Goal: Transaction & Acquisition: Purchase product/service

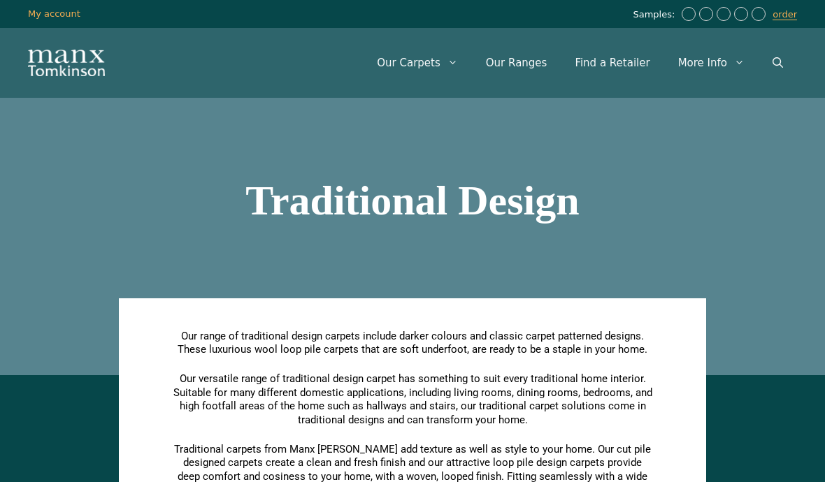
click at [541, 61] on link "Our Ranges" at bounding box center [517, 63] width 90 height 42
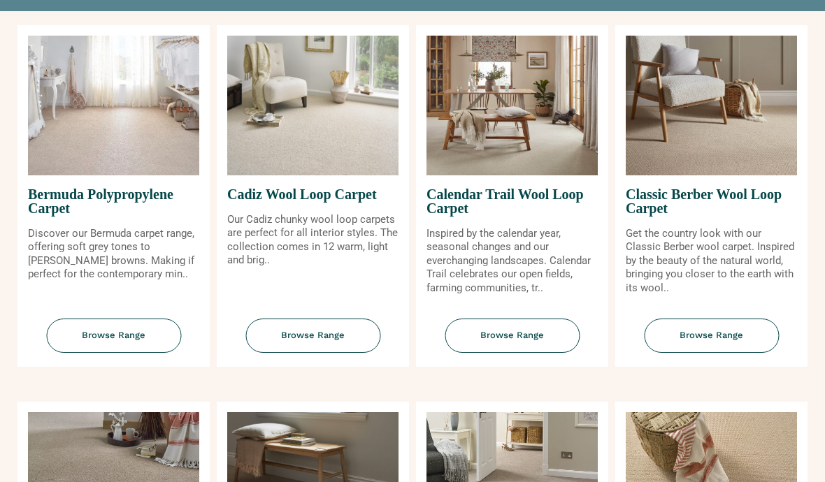
scroll to position [183, 0]
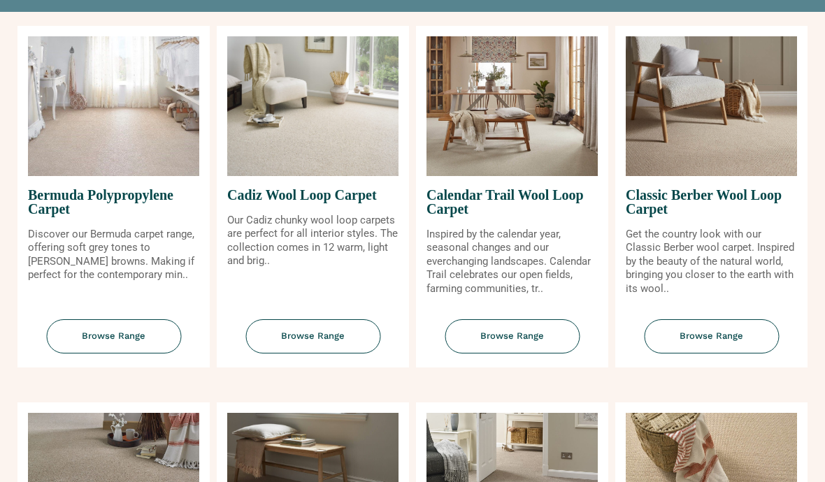
click at [527, 177] on img at bounding box center [512, 107] width 171 height 140
click at [520, 350] on span "Browse Range" at bounding box center [512, 337] width 135 height 34
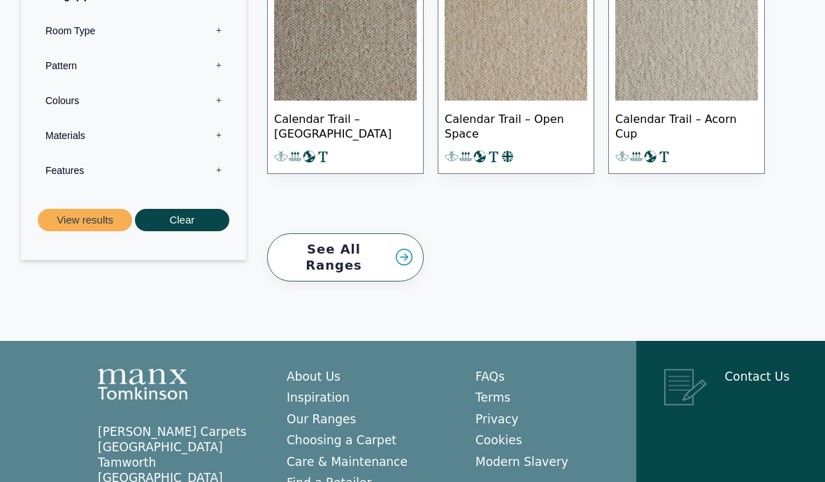
scroll to position [1553, 0]
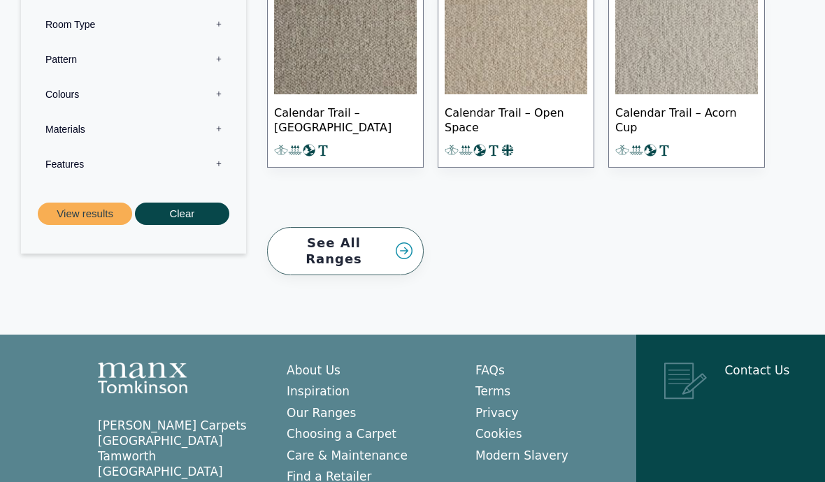
click at [385, 449] on link "Care & Maintenance" at bounding box center [347, 456] width 121 height 14
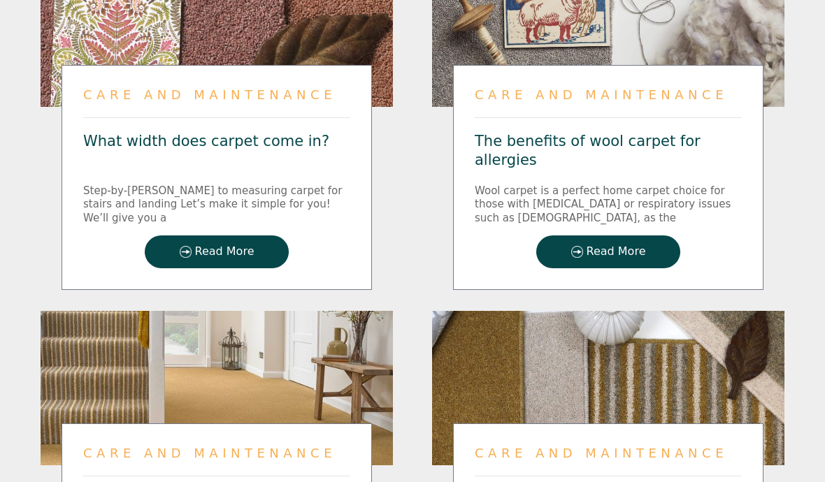
scroll to position [830, 0]
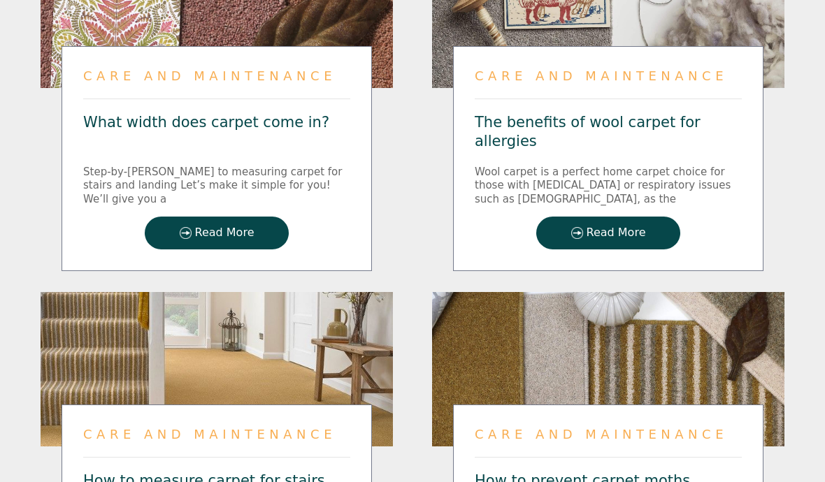
click at [622, 240] on span "Read More" at bounding box center [616, 234] width 59 height 12
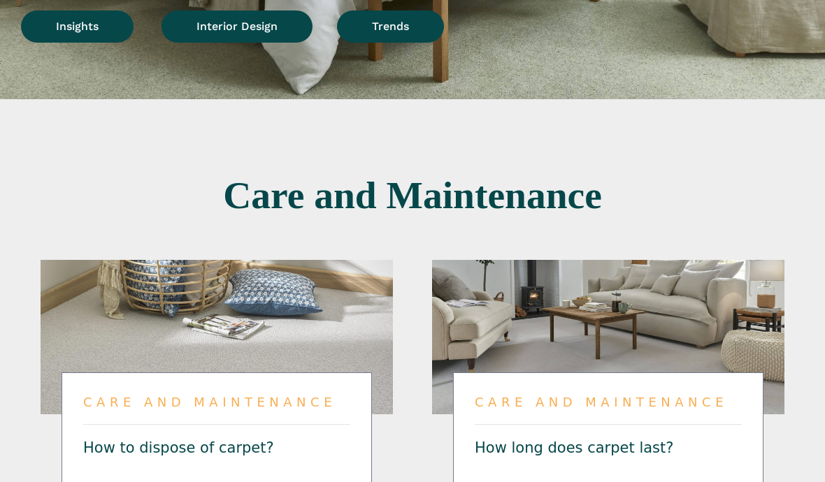
scroll to position [0, 0]
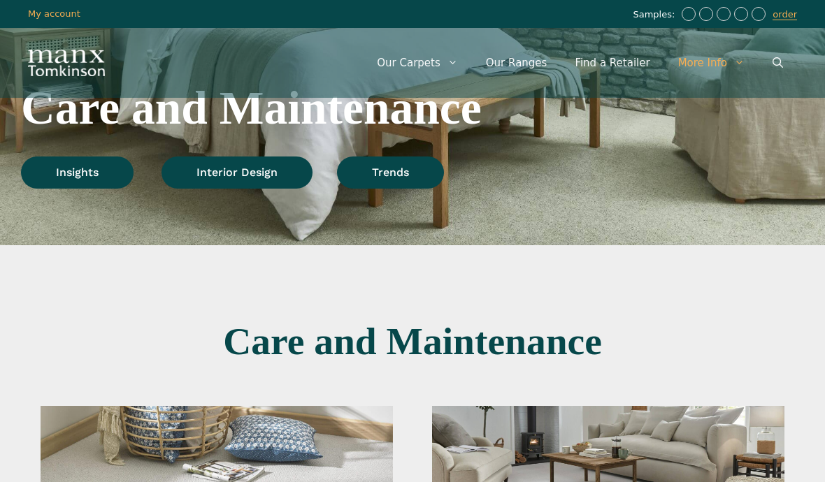
click at [624, 65] on link "Find a Retailer" at bounding box center [612, 63] width 103 height 42
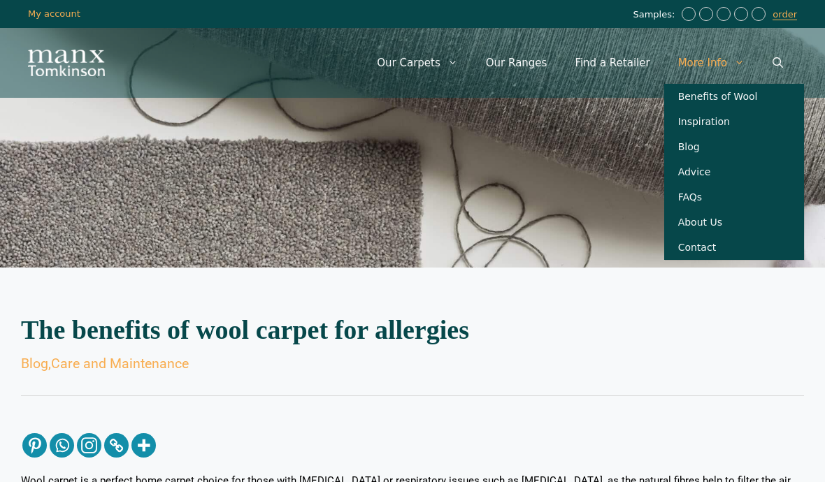
click at [711, 260] on link "Contact" at bounding box center [734, 247] width 140 height 25
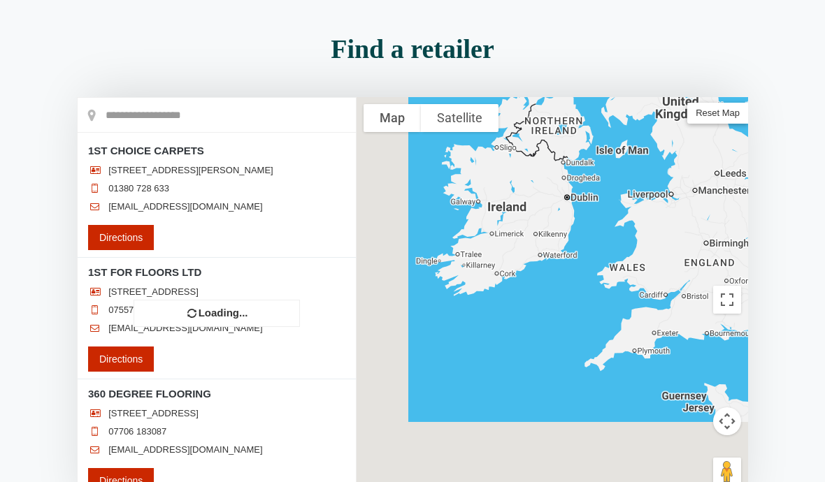
scroll to position [210, 0]
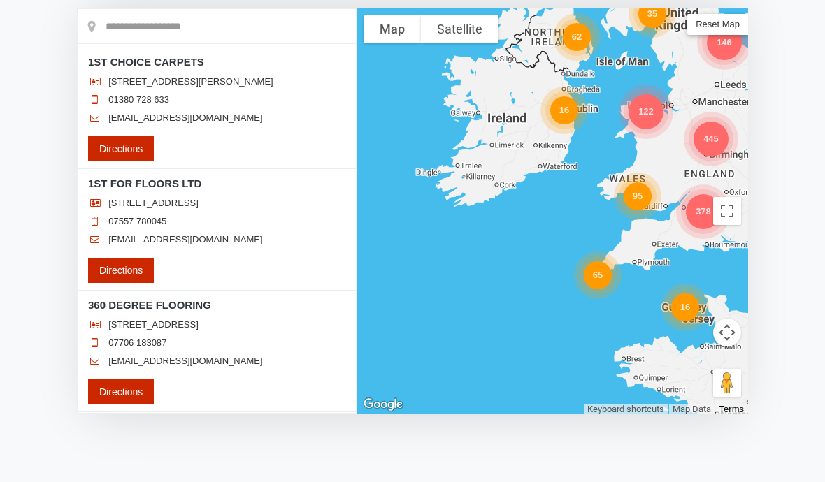
click at [599, 282] on div "65" at bounding box center [598, 276] width 28 height 28
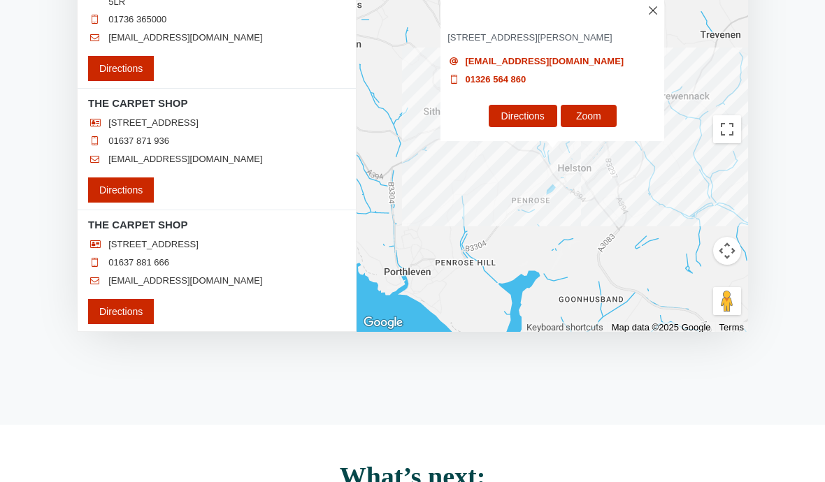
scroll to position [275, 0]
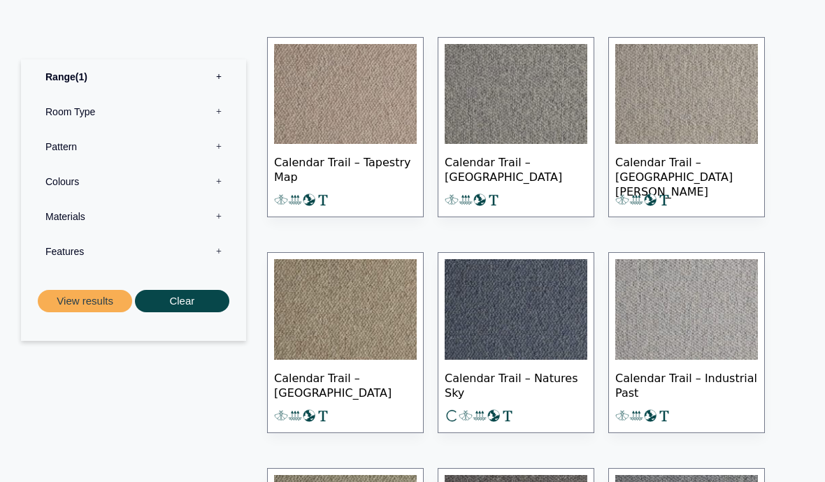
scroll to position [843, 0]
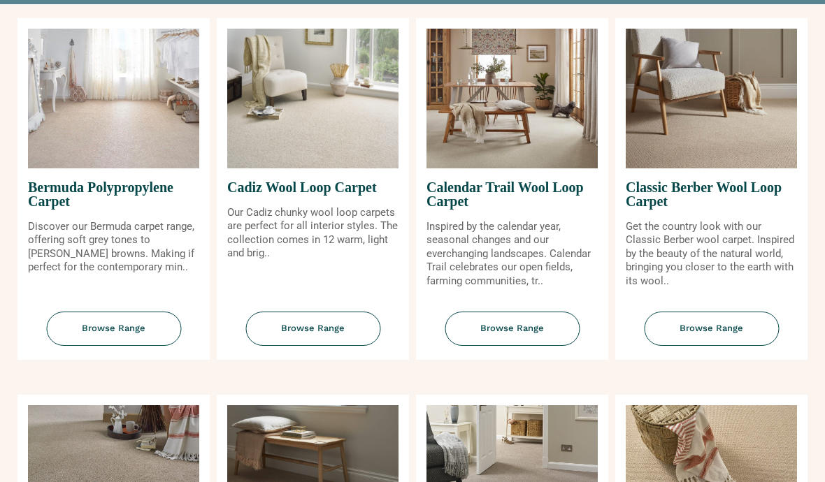
scroll to position [191, 0]
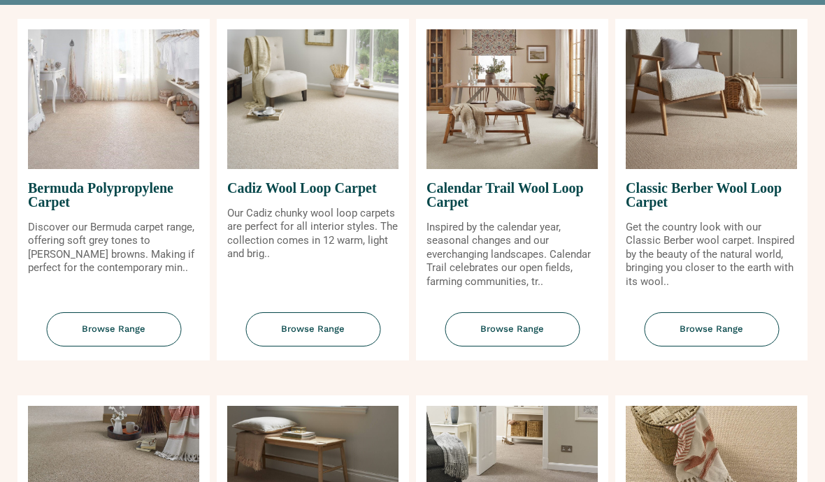
click at [323, 347] on span "Browse Range" at bounding box center [312, 330] width 135 height 34
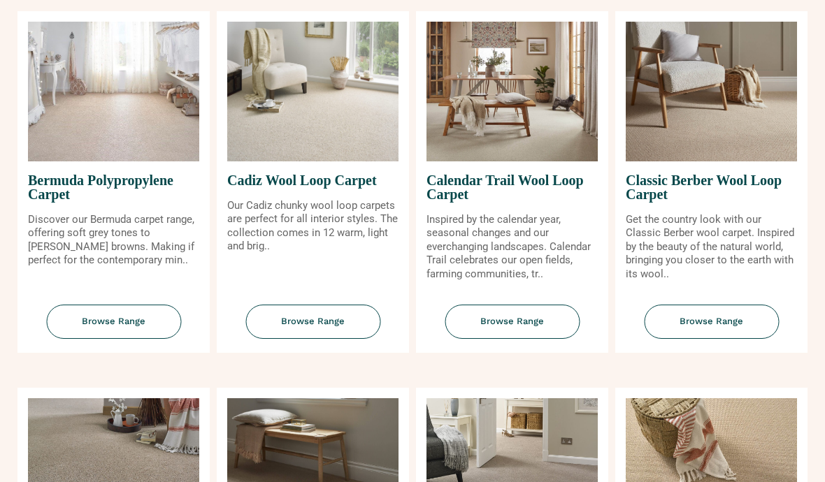
scroll to position [199, 0]
click at [720, 339] on span "Browse Range" at bounding box center [711, 322] width 135 height 34
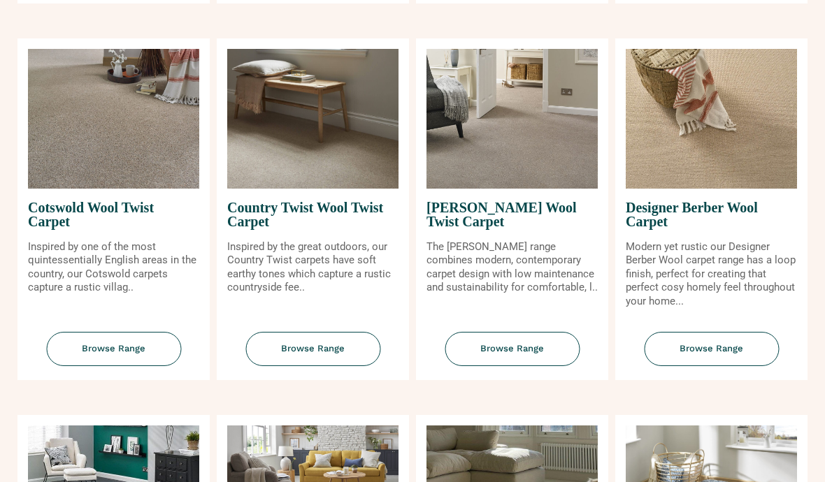
scroll to position [548, 0]
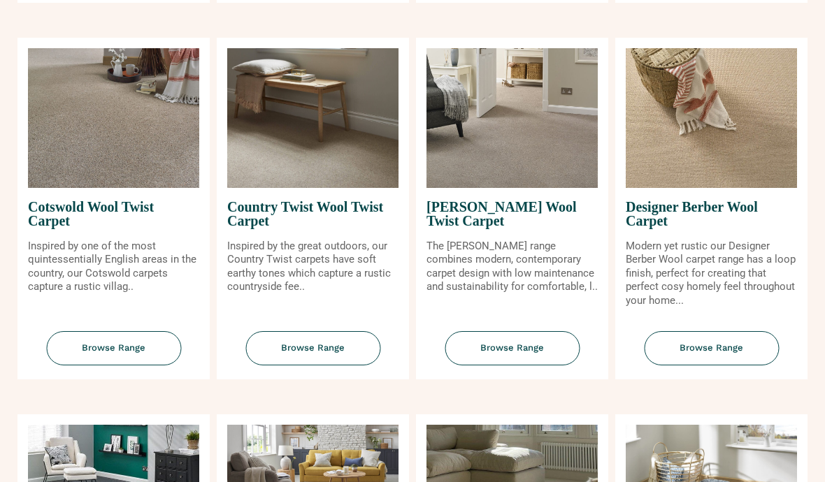
click at [713, 366] on span "Browse Range" at bounding box center [711, 349] width 135 height 34
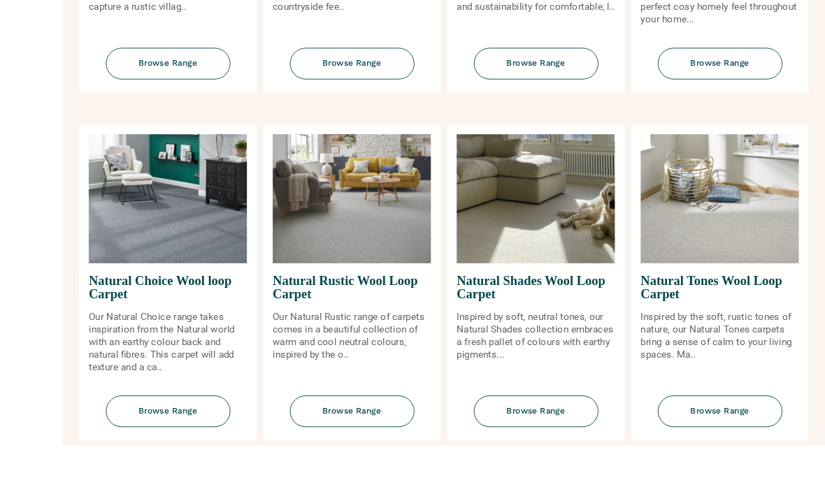
scroll to position [889, 0]
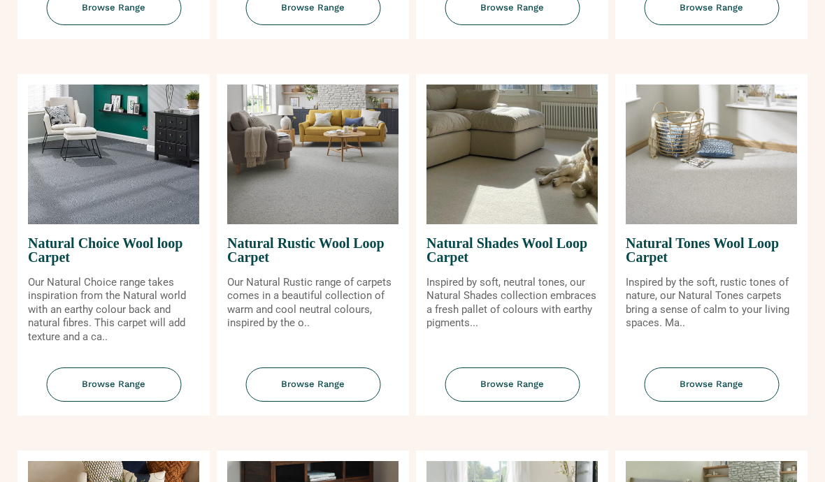
click at [706, 225] on img at bounding box center [711, 155] width 171 height 140
click at [715, 403] on span "Browse Range" at bounding box center [711, 386] width 135 height 34
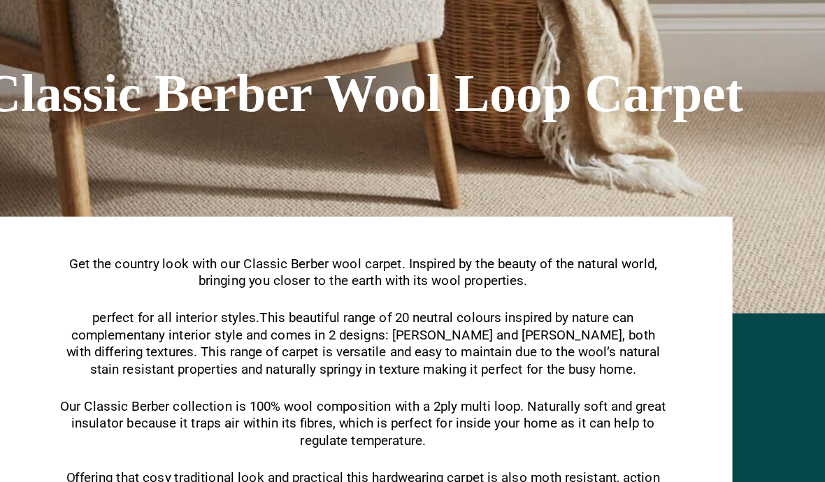
scroll to position [113, 0]
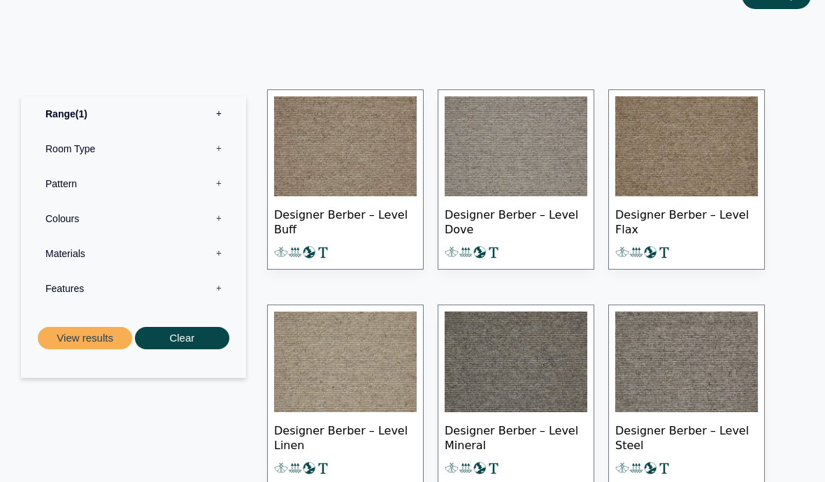
scroll to position [703, 0]
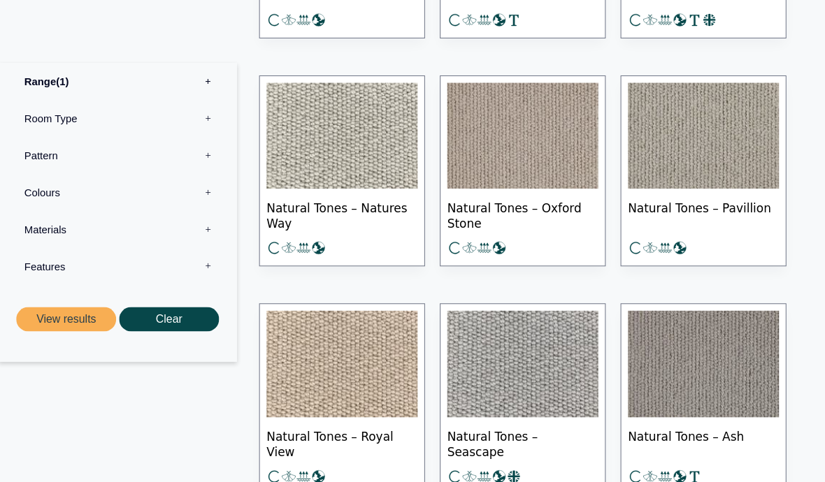
scroll to position [1145, 0]
click at [327, 145] on img at bounding box center [345, 128] width 143 height 101
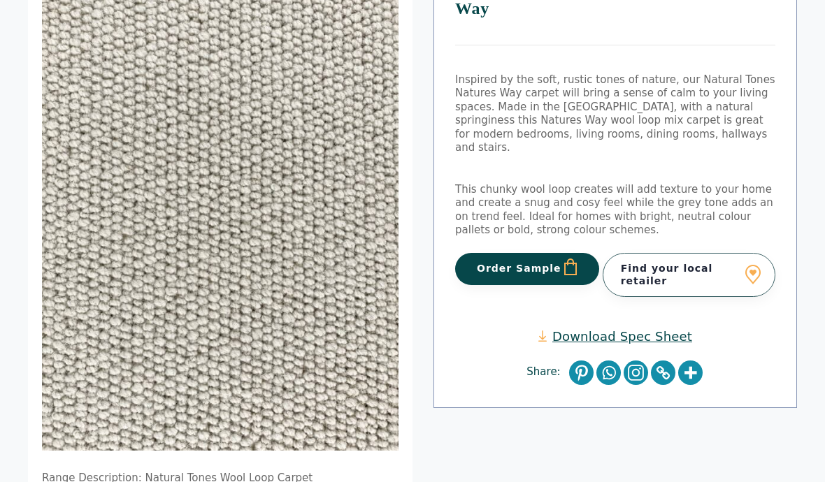
scroll to position [187, 0]
click at [532, 253] on button "Order Sample" at bounding box center [527, 269] width 144 height 32
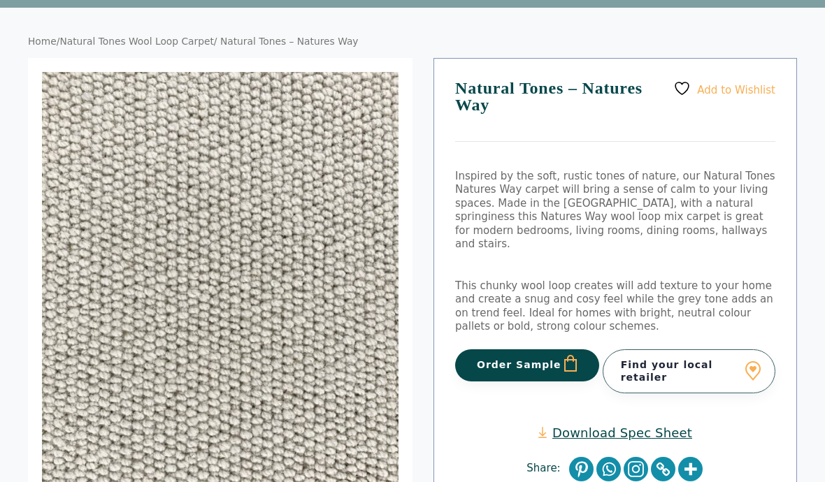
scroll to position [0, 0]
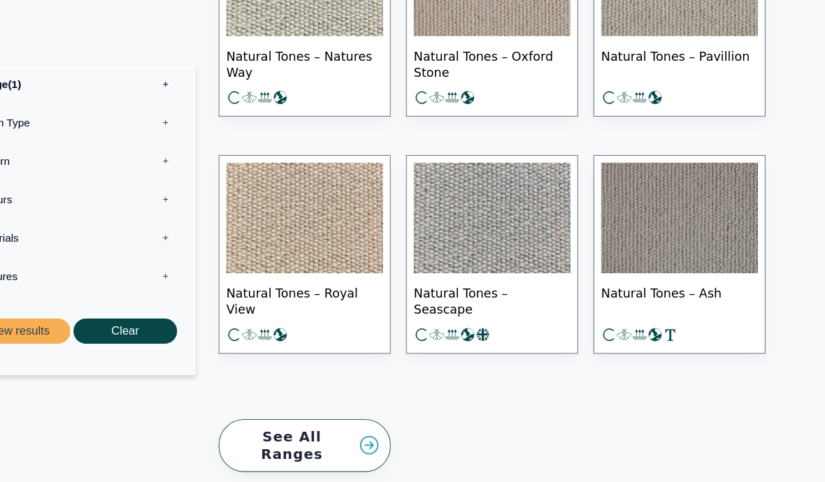
scroll to position [1291, 0]
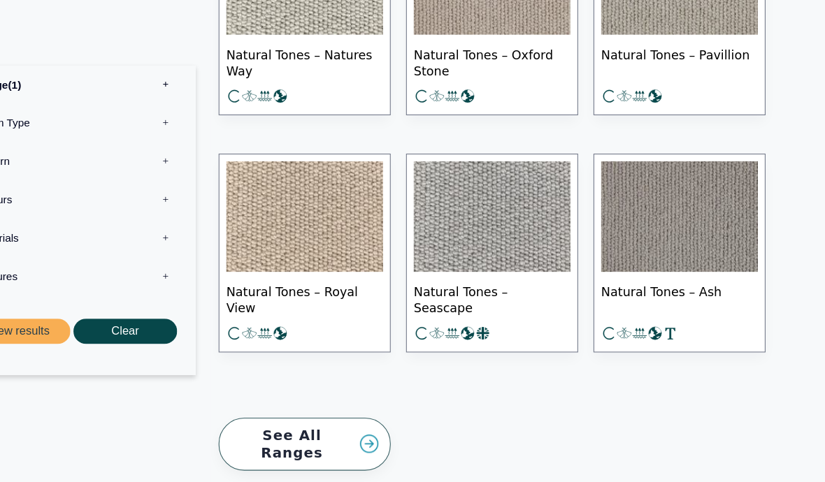
click at [446, 201] on img at bounding box center [516, 197] width 143 height 101
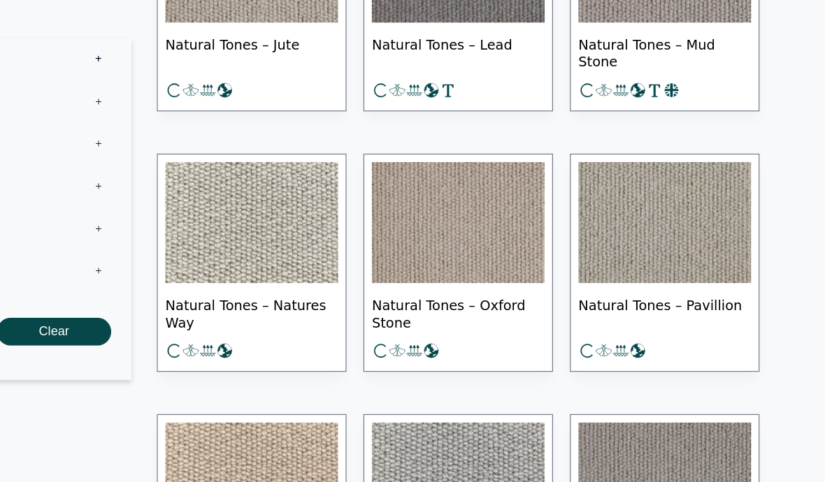
scroll to position [1030, 0]
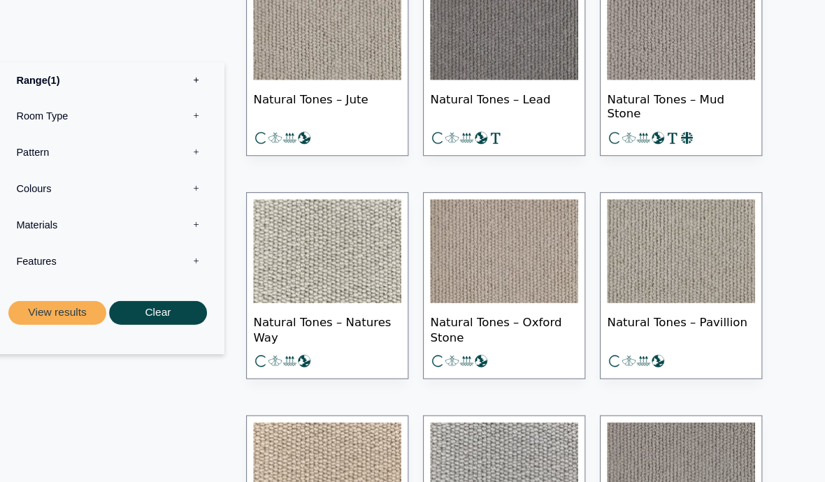
click at [650, 264] on img at bounding box center [686, 242] width 143 height 101
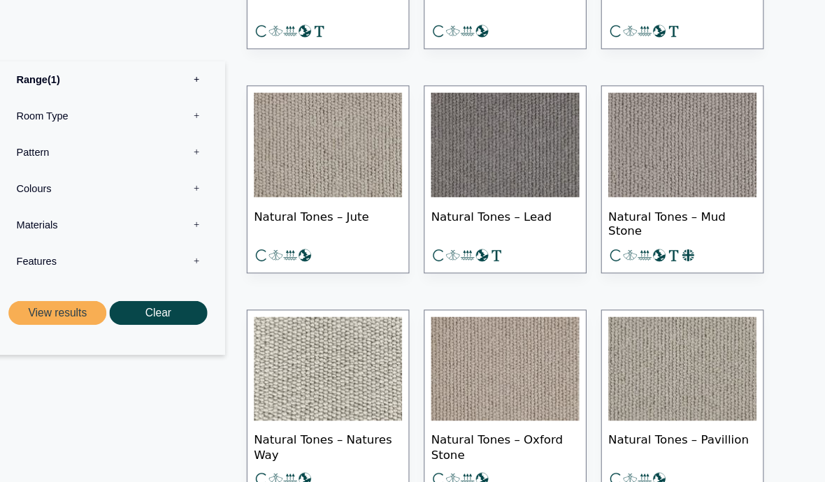
scroll to position [916, 0]
click at [334, 141] on img at bounding box center [345, 140] width 143 height 101
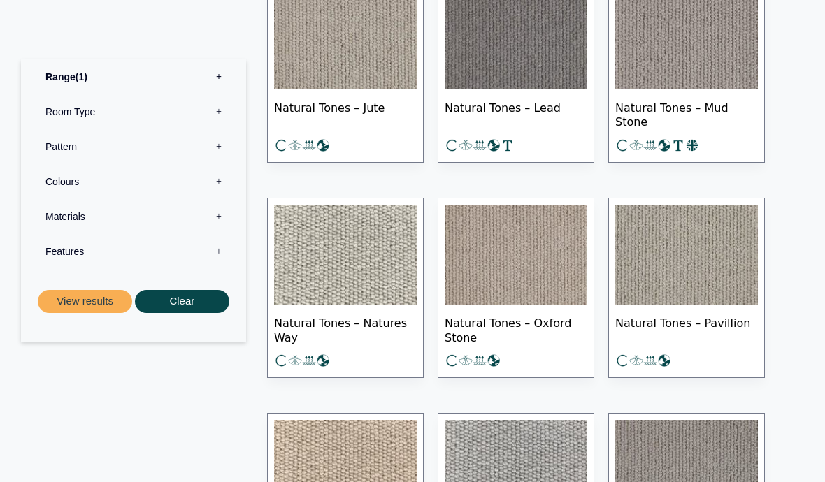
scroll to position [1031, 0]
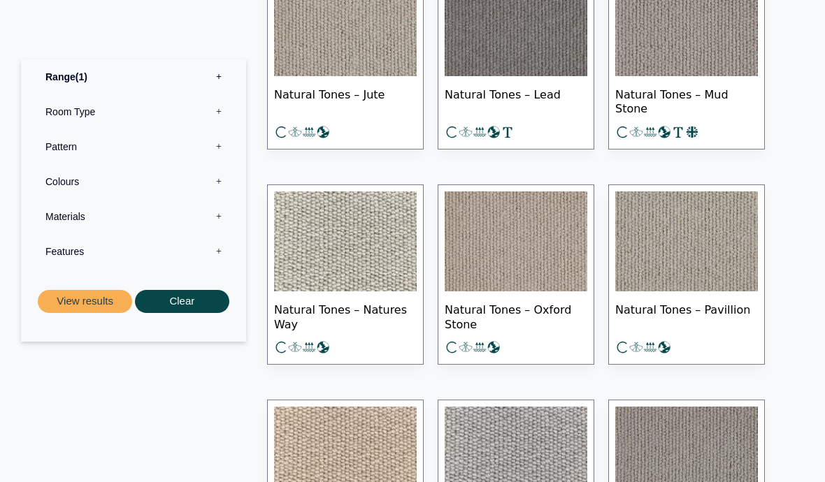
click at [685, 264] on img at bounding box center [686, 242] width 143 height 101
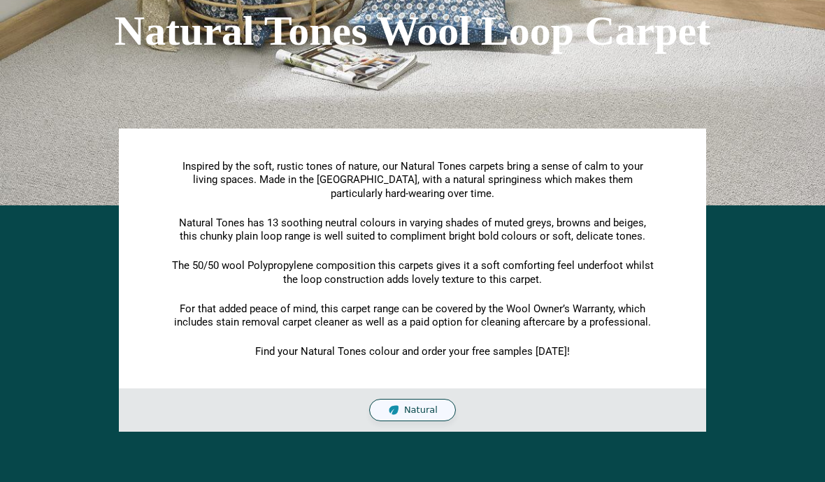
scroll to position [162, 0]
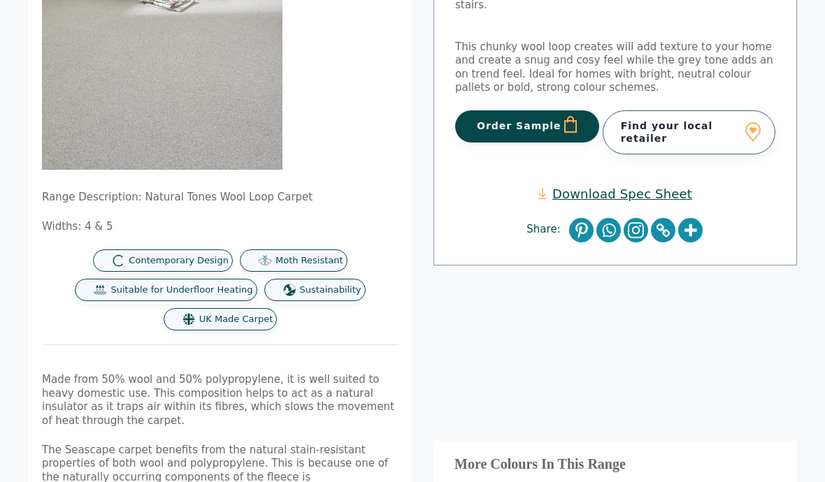
scroll to position [313, 0]
click at [531, 111] on button "Order Sample" at bounding box center [527, 126] width 144 height 32
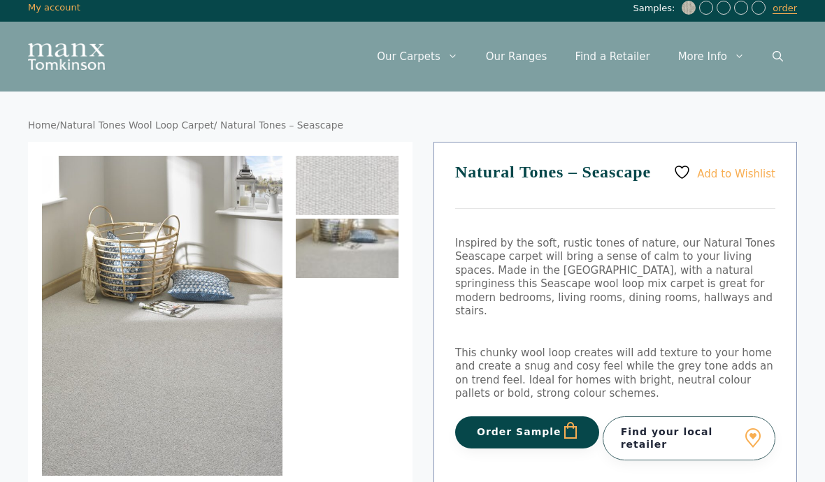
scroll to position [0, 0]
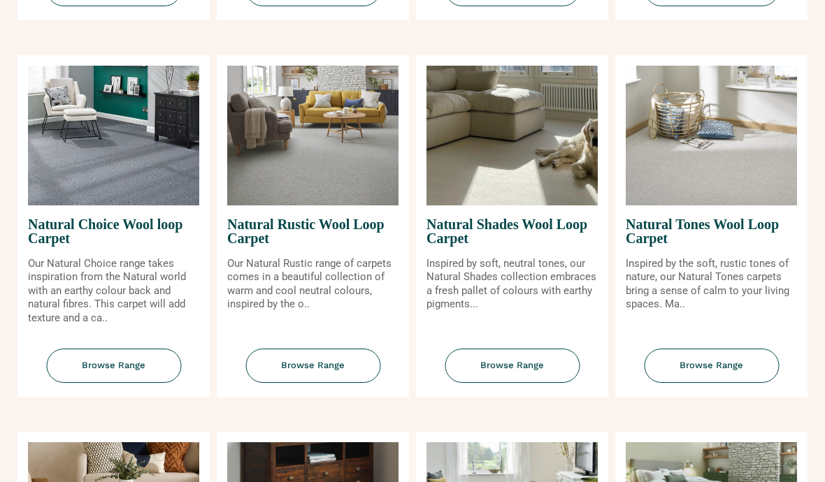
scroll to position [908, 0]
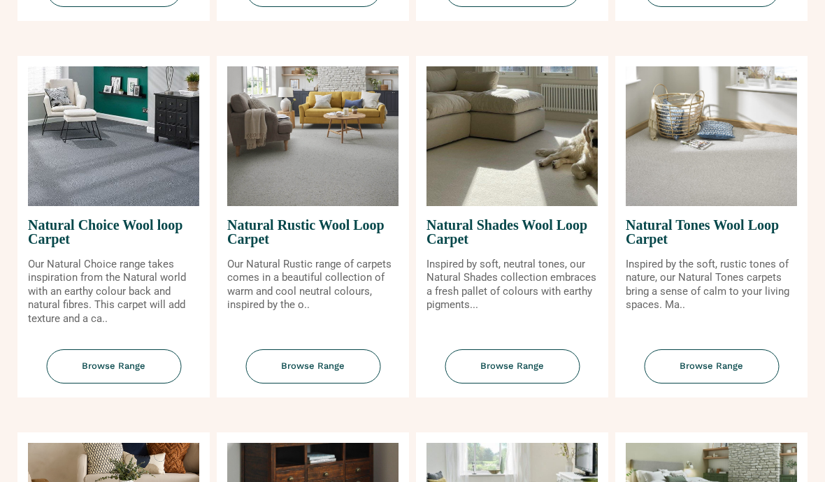
click at [714, 206] on img at bounding box center [711, 136] width 171 height 140
click at [705, 258] on span "Natural Tones Wool Loop Carpet" at bounding box center [711, 232] width 171 height 52
click at [725, 384] on span "Browse Range" at bounding box center [711, 367] width 135 height 34
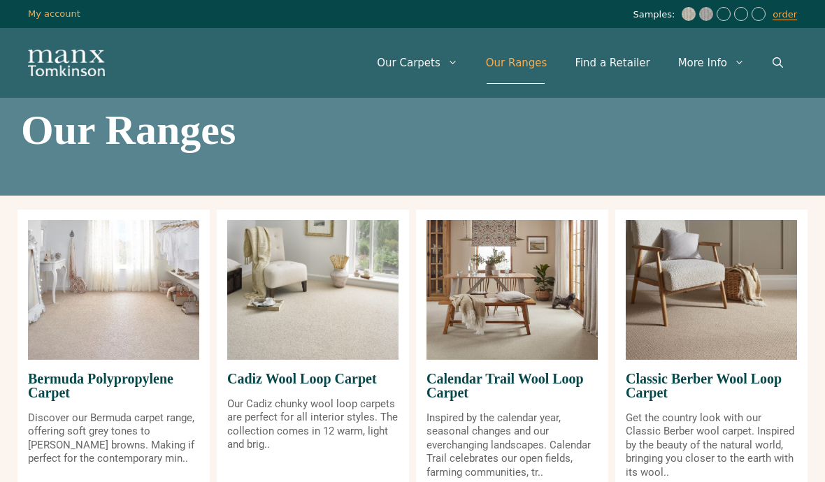
scroll to position [968, 0]
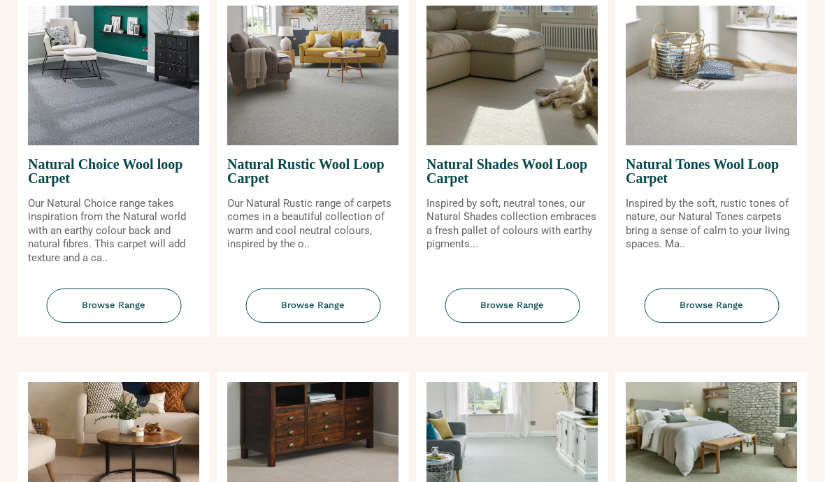
click at [512, 145] on img at bounding box center [512, 76] width 171 height 140
click at [518, 323] on span "Browse Range" at bounding box center [512, 306] width 135 height 34
click at [333, 143] on img at bounding box center [312, 76] width 171 height 140
click at [324, 323] on span "Browse Range" at bounding box center [312, 306] width 135 height 34
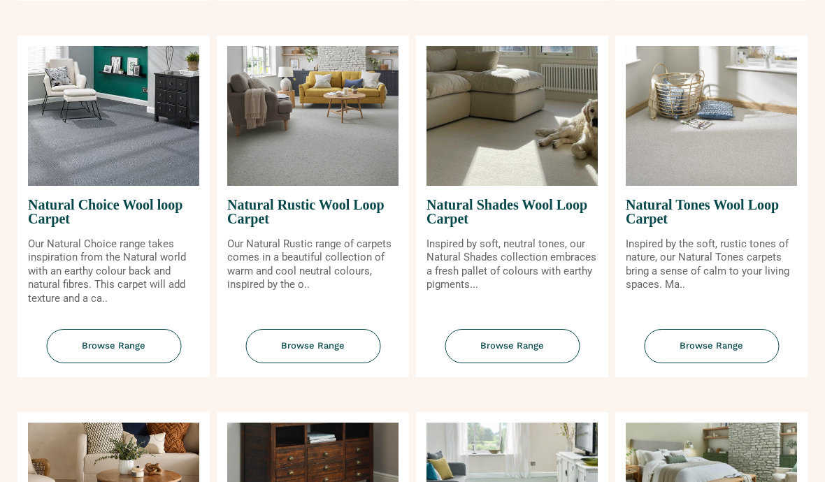
scroll to position [927, 0]
click at [128, 185] on img at bounding box center [113, 117] width 171 height 140
click at [124, 364] on span "Browse Range" at bounding box center [113, 347] width 135 height 34
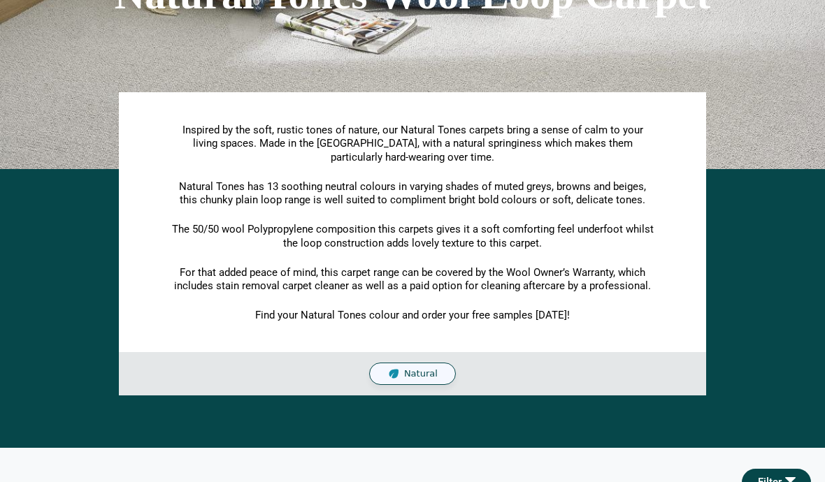
scroll to position [146, 0]
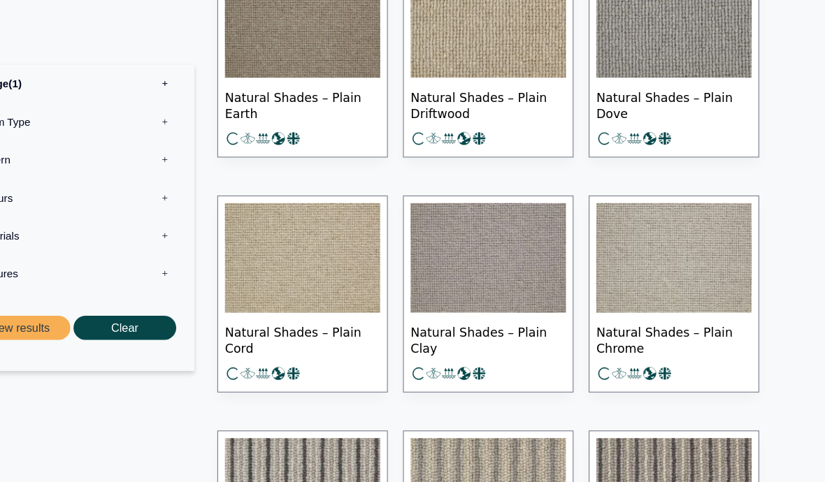
scroll to position [1665, 0]
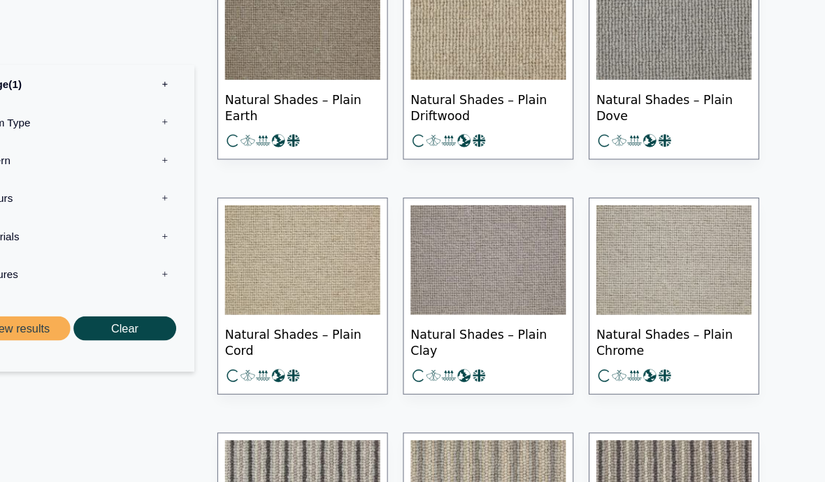
click at [615, 259] on img at bounding box center [686, 239] width 143 height 101
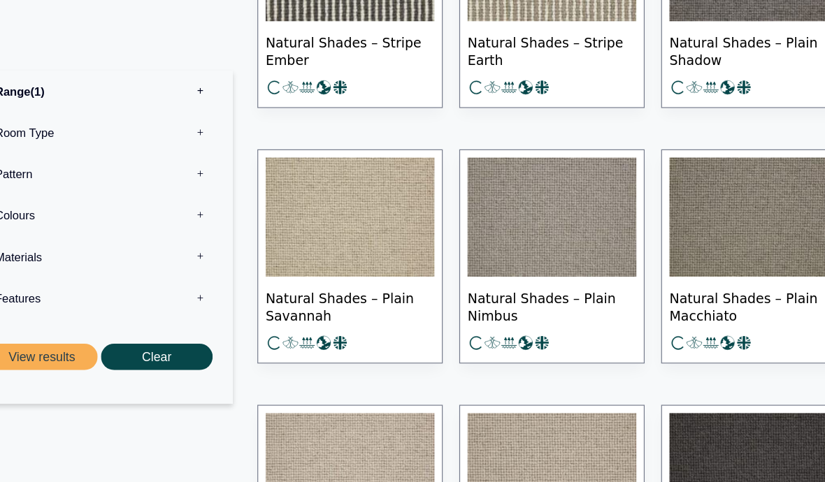
scroll to position [1058, 0]
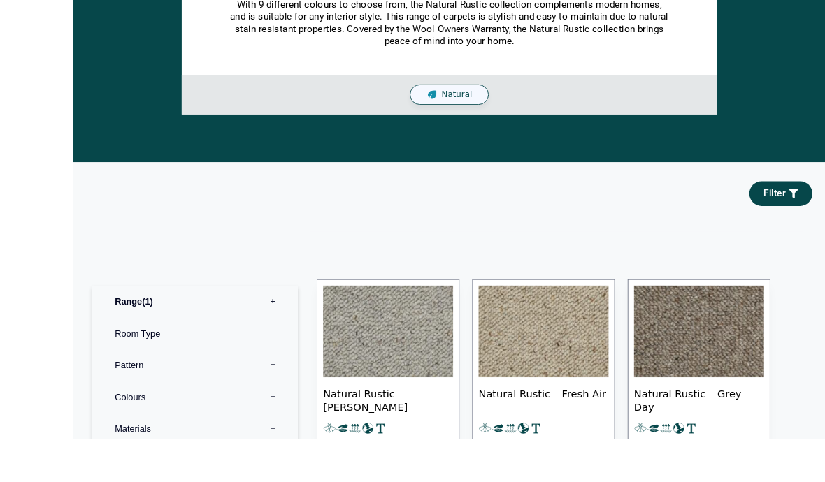
scroll to position [474, 0]
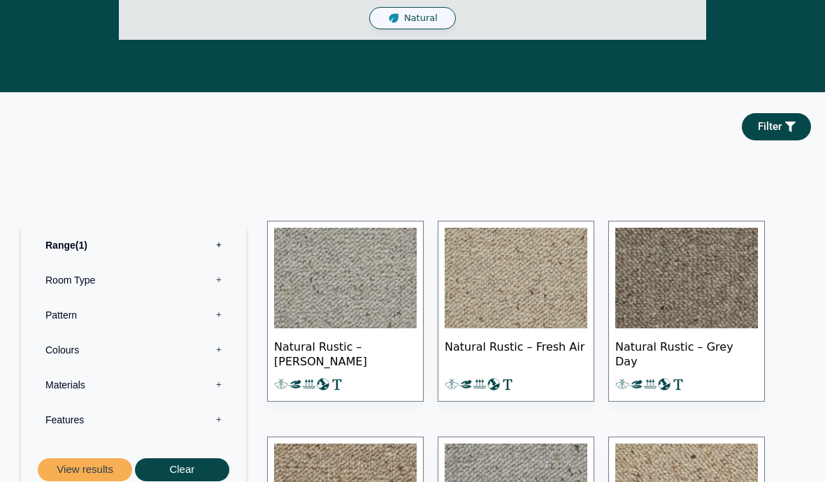
click at [368, 298] on img at bounding box center [345, 278] width 143 height 101
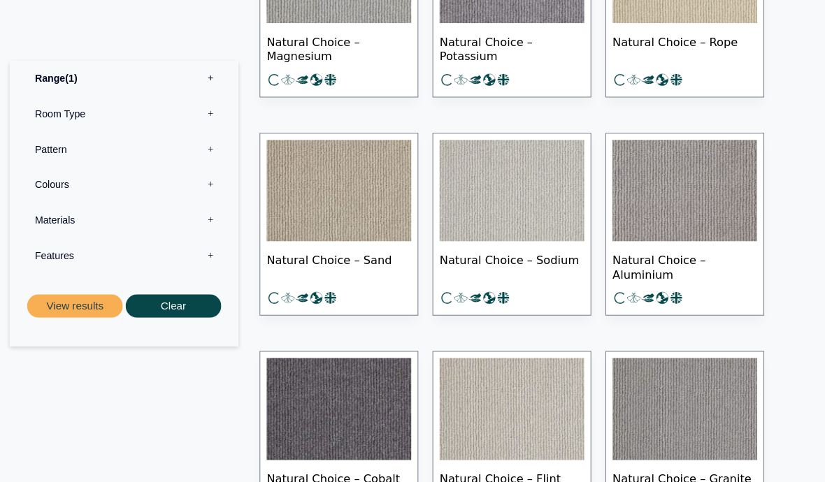
scroll to position [990, 0]
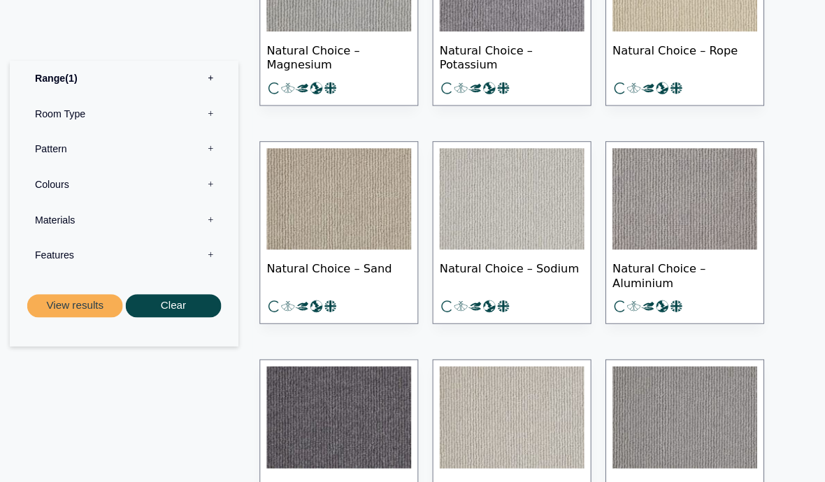
click at [510, 209] on img at bounding box center [516, 196] width 143 height 101
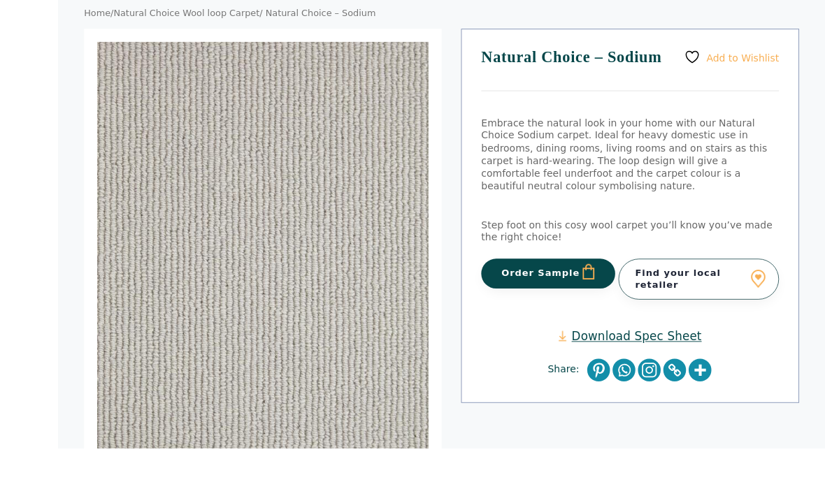
scroll to position [209, 0]
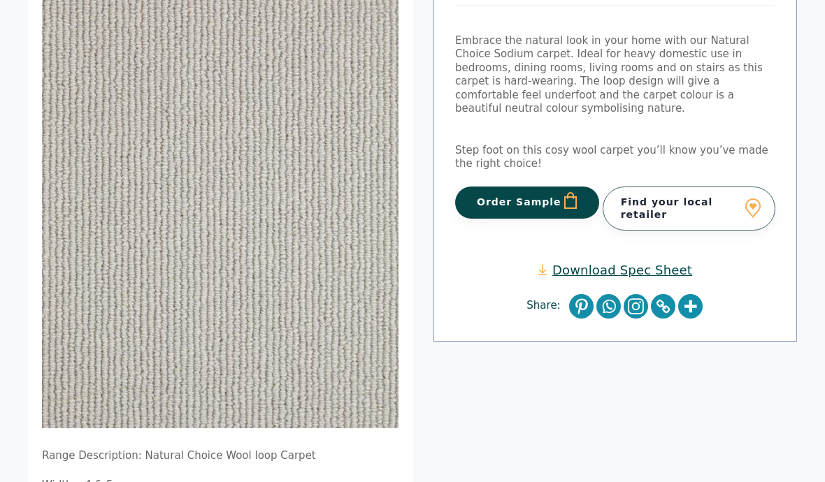
click at [524, 196] on button "Order Sample" at bounding box center [527, 203] width 144 height 32
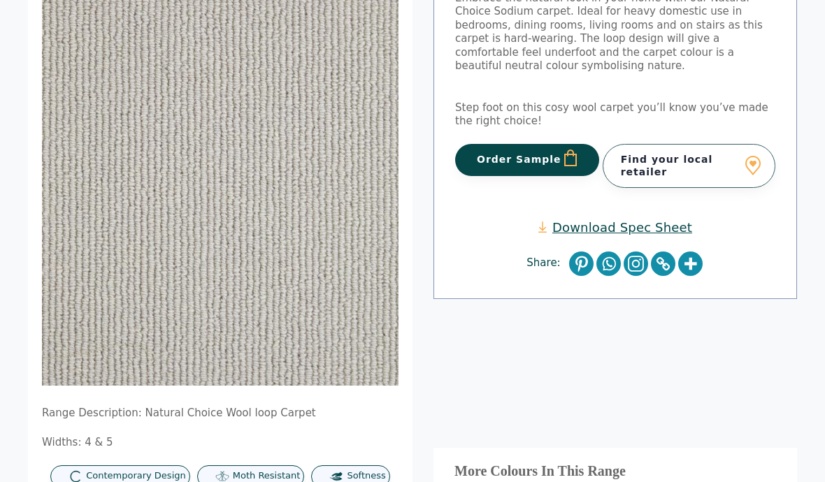
scroll to position [0, 0]
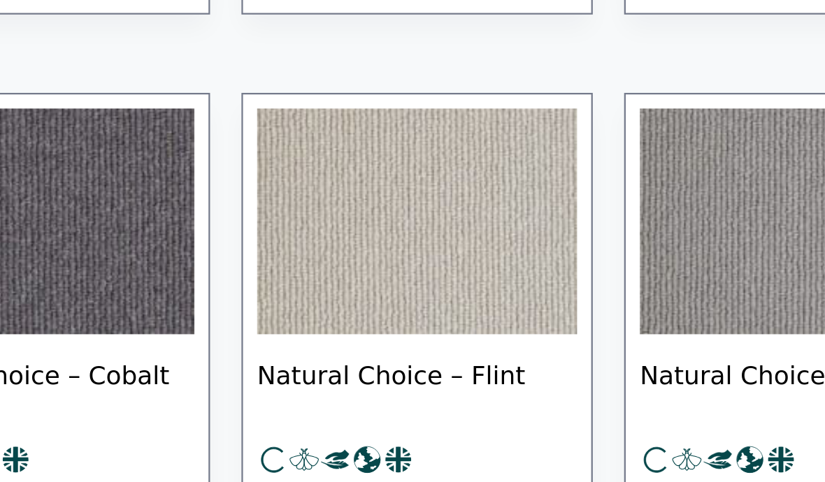
scroll to position [1161, 0]
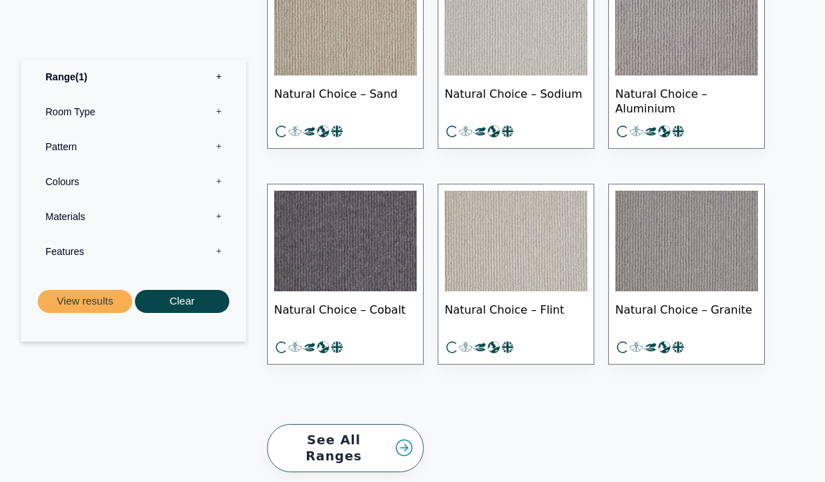
click at [499, 262] on img at bounding box center [516, 241] width 143 height 101
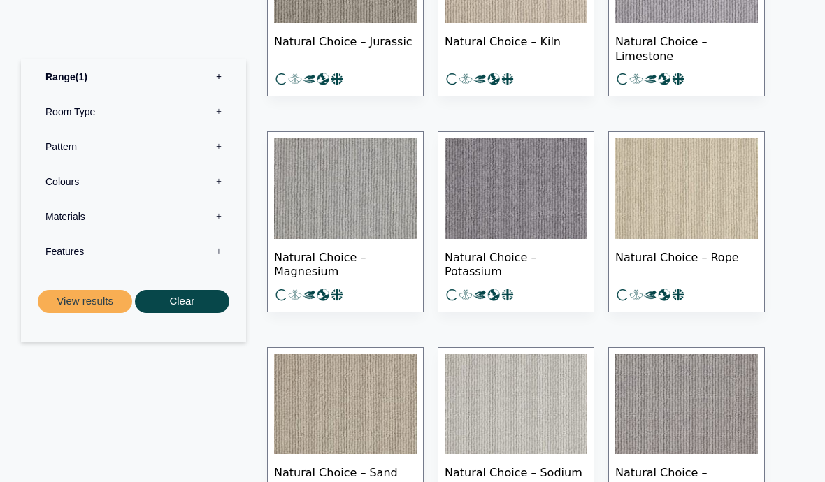
scroll to position [786, 0]
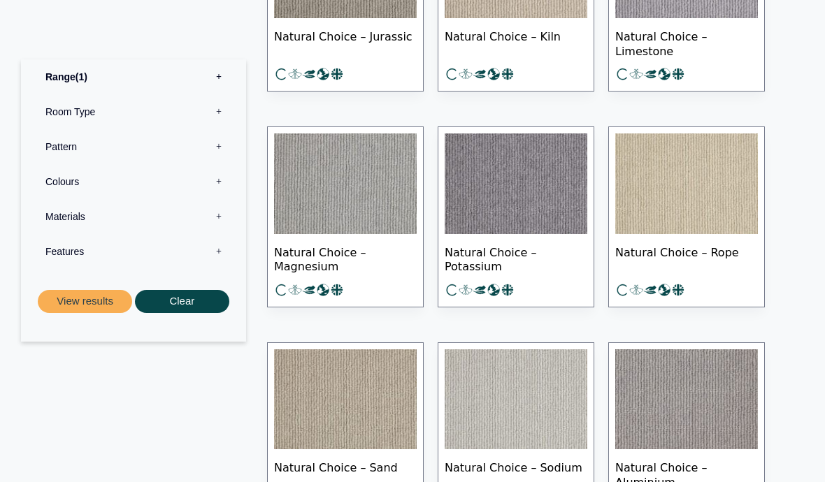
click at [357, 194] on img at bounding box center [345, 184] width 143 height 101
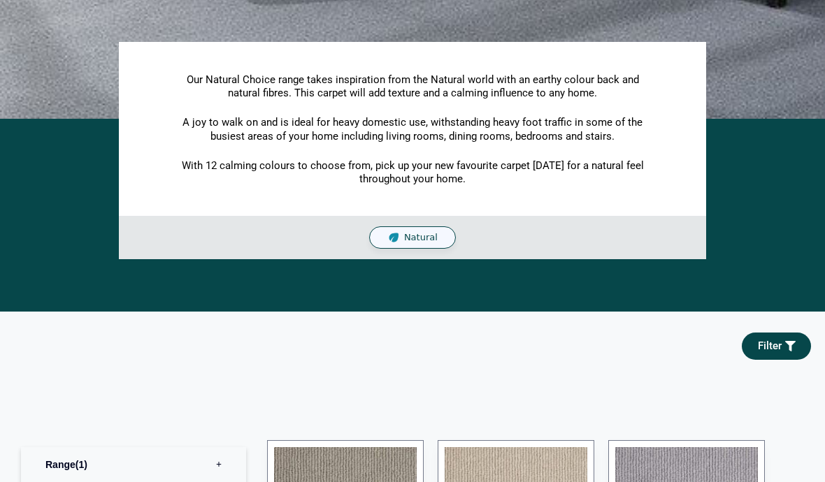
scroll to position [255, 0]
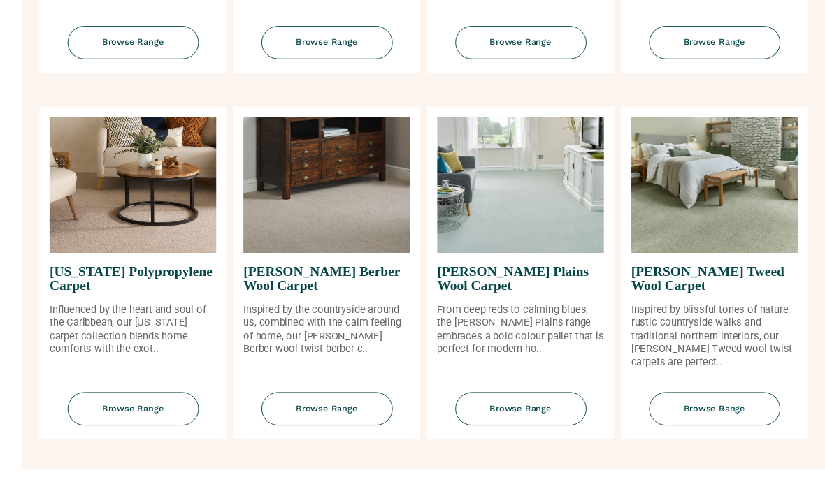
scroll to position [1243, 0]
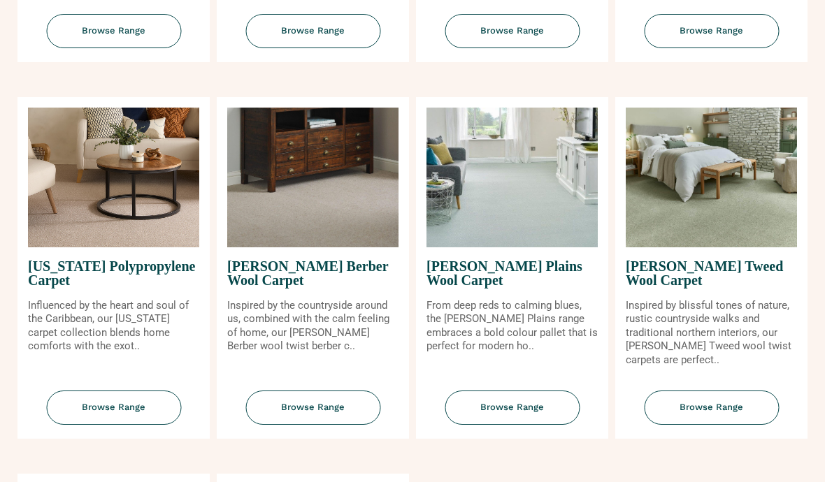
click at [340, 248] on img at bounding box center [312, 178] width 171 height 140
click at [321, 426] on span "Browse Range" at bounding box center [312, 409] width 135 height 34
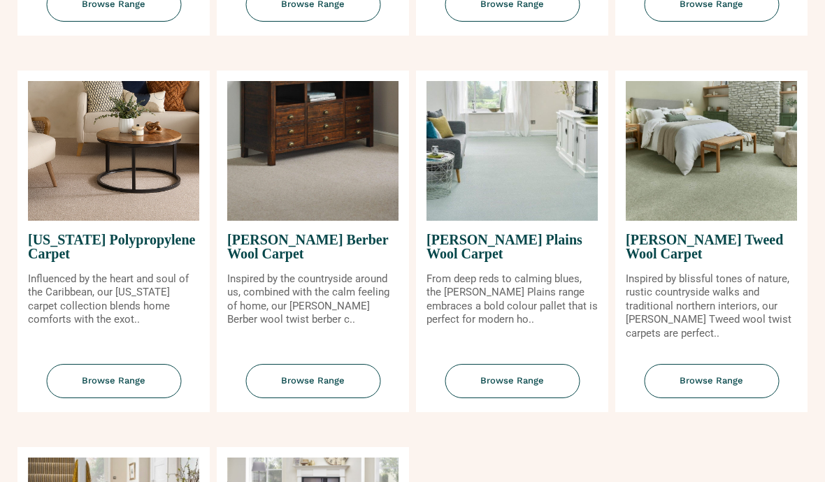
scroll to position [1269, 0]
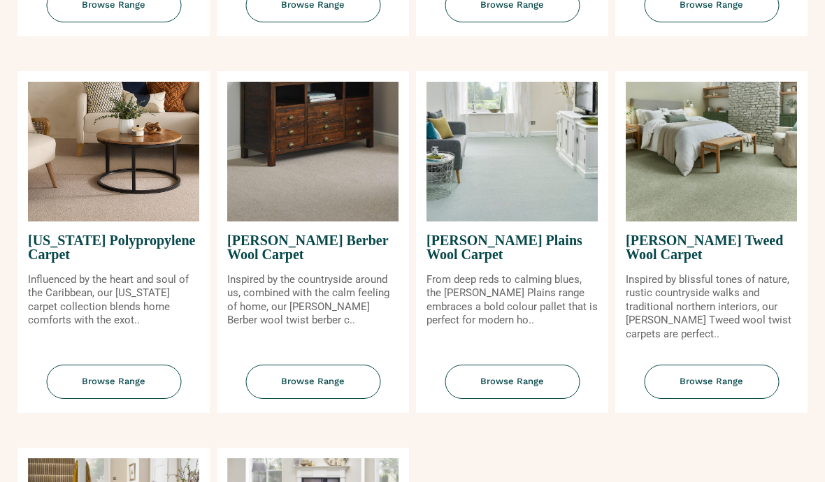
click at [721, 399] on span "Browse Range" at bounding box center [711, 382] width 135 height 34
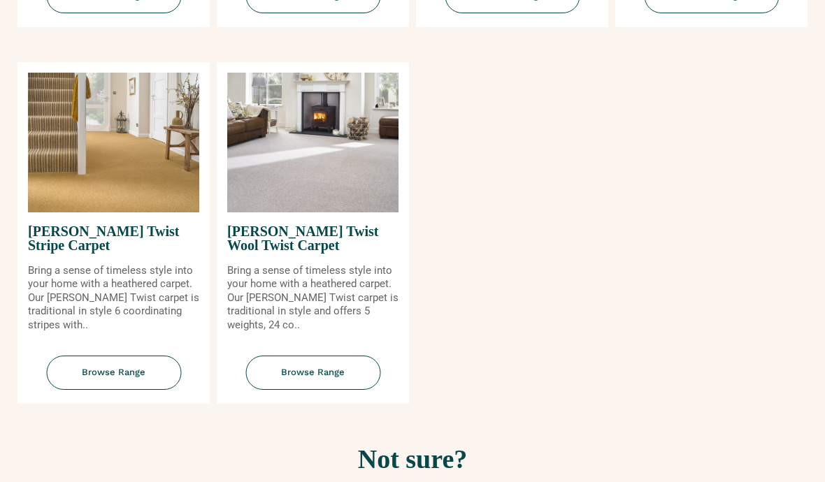
scroll to position [1655, 0]
click at [324, 388] on span "Browse Range" at bounding box center [312, 373] width 135 height 34
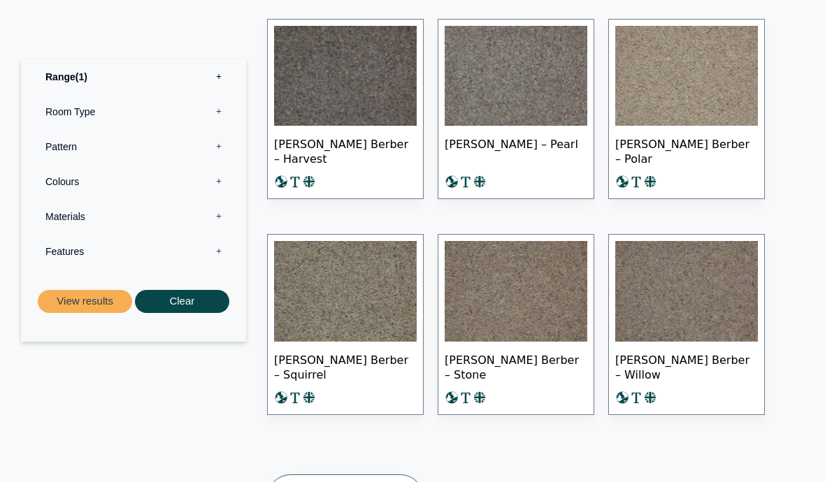
scroll to position [1117, 0]
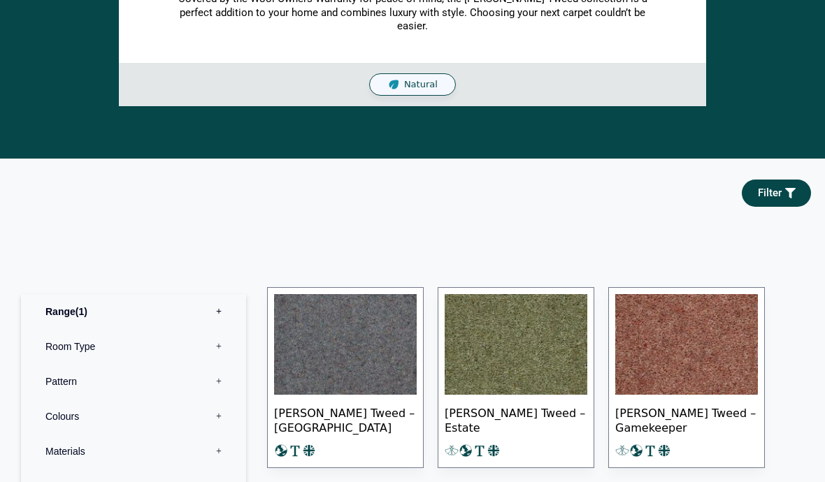
scroll to position [429, 0]
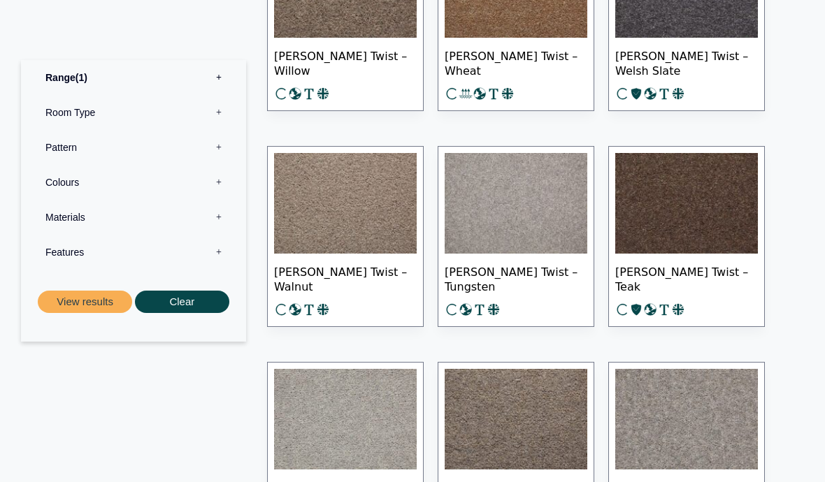
scroll to position [836, 0]
click at [522, 201] on img at bounding box center [516, 204] width 143 height 101
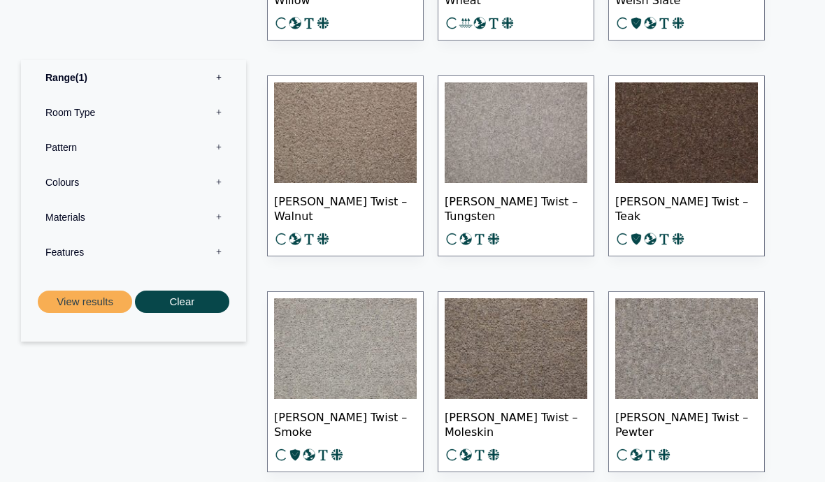
scroll to position [913, 0]
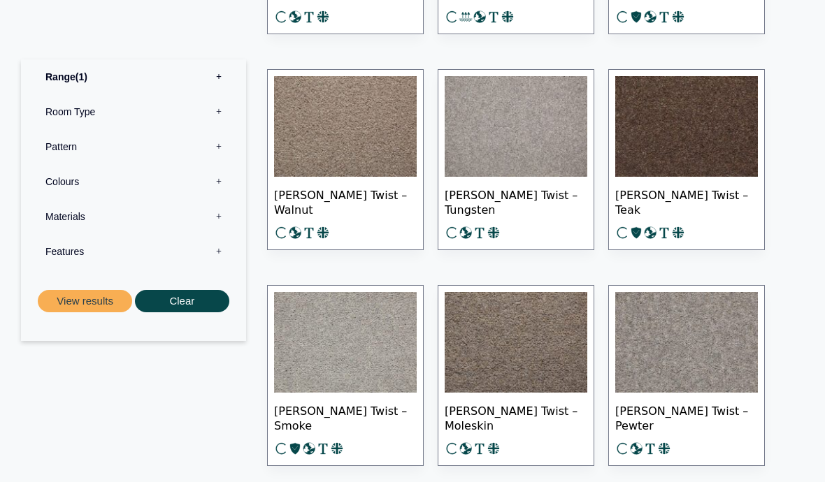
click at [371, 343] on img at bounding box center [345, 343] width 143 height 101
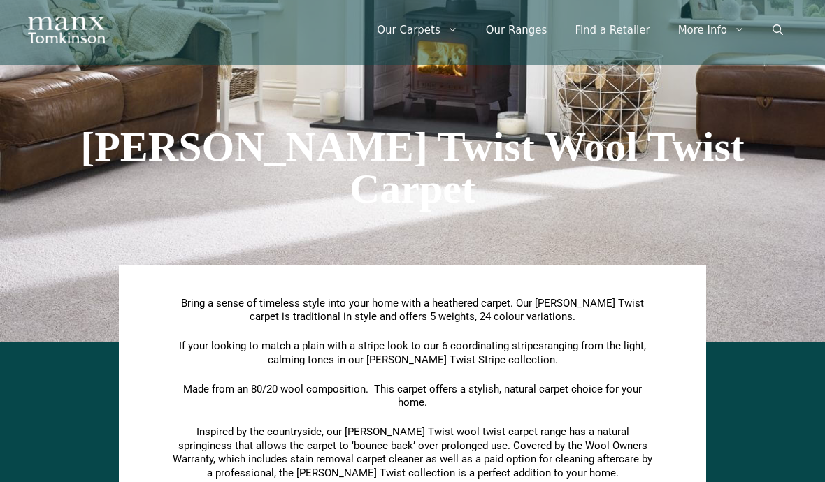
scroll to position [0, 0]
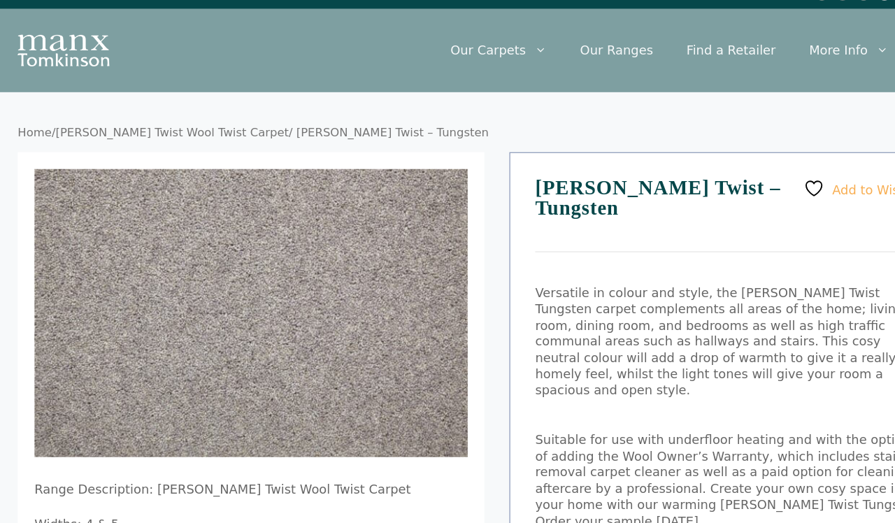
scroll to position [0, 3]
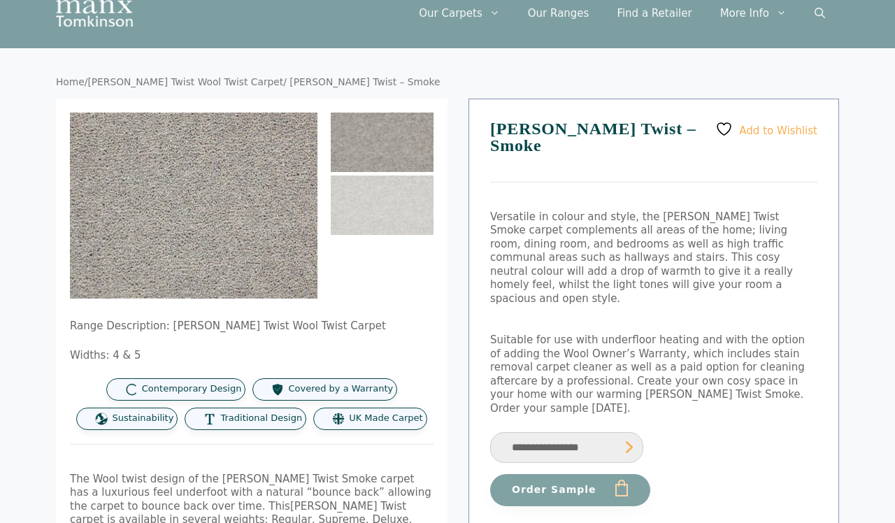
scroll to position [50, 0]
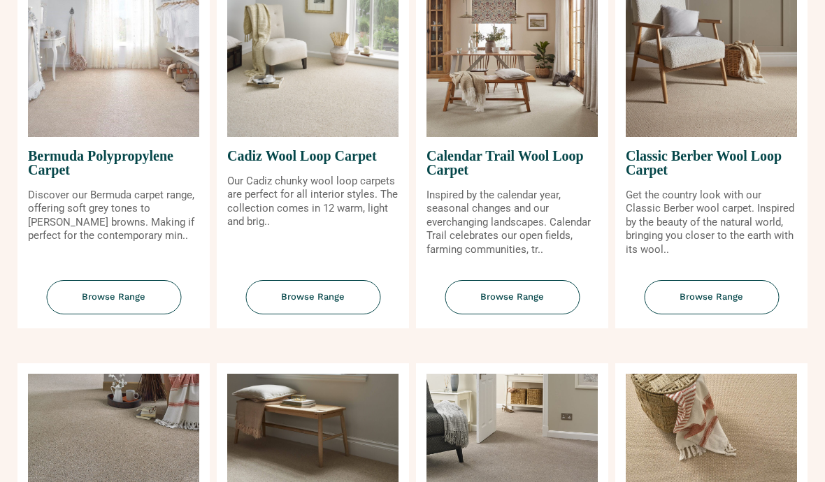
scroll to position [231, 0]
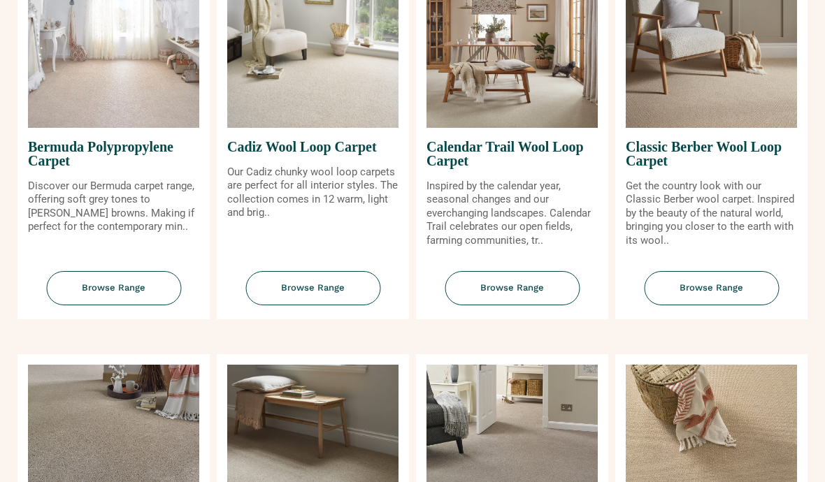
click at [328, 306] on span "Browse Range" at bounding box center [312, 289] width 135 height 34
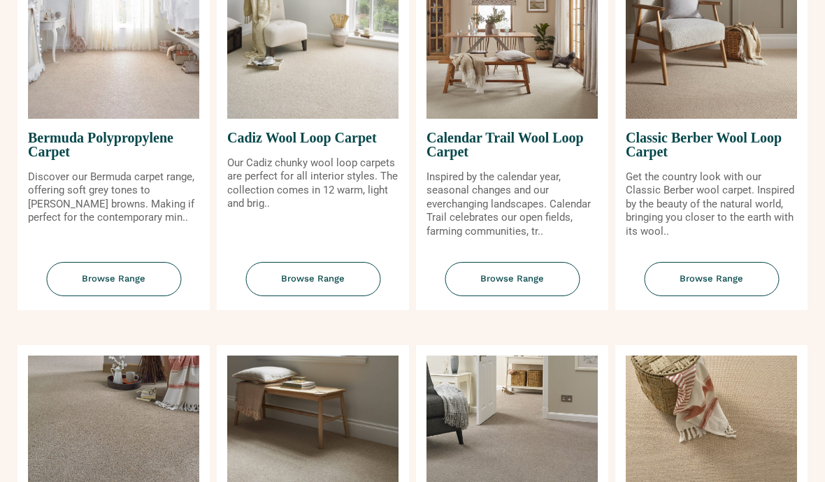
scroll to position [241, 0]
click at [524, 296] on span "Browse Range" at bounding box center [512, 279] width 135 height 34
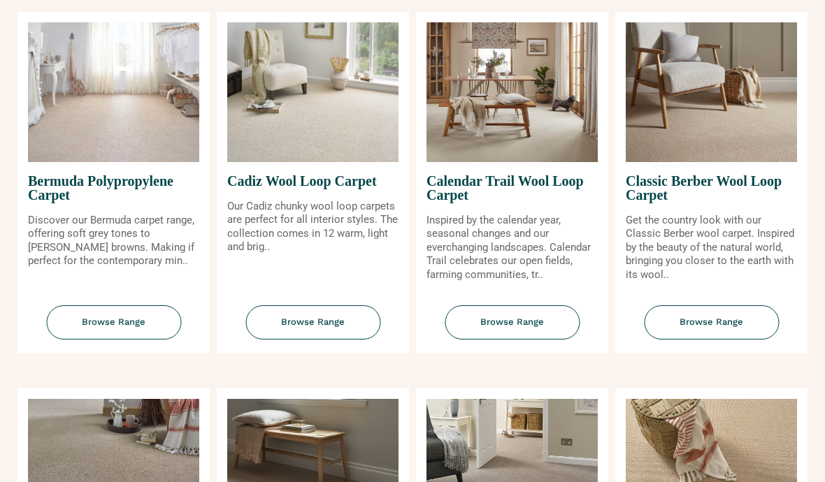
scroll to position [197, 0]
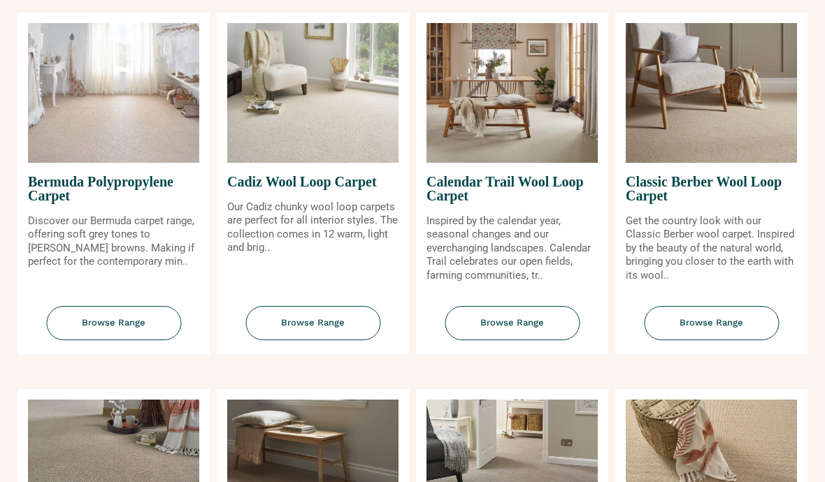
click at [721, 341] on span "Browse Range" at bounding box center [711, 323] width 135 height 34
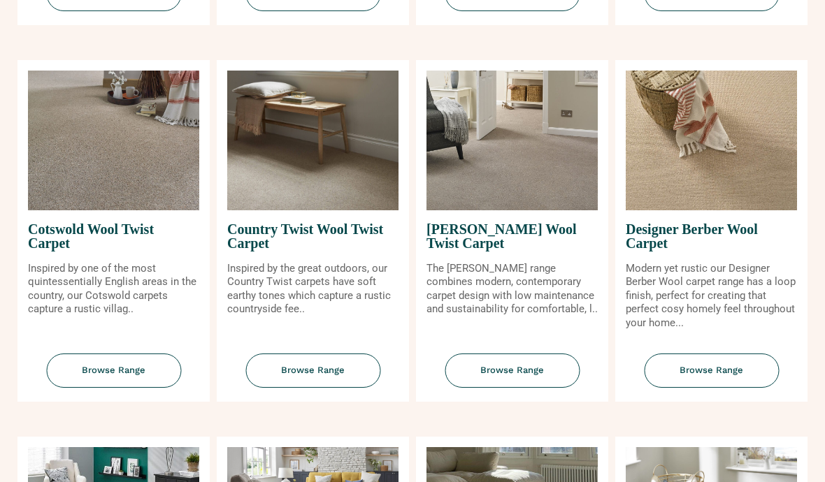
scroll to position [527, 0]
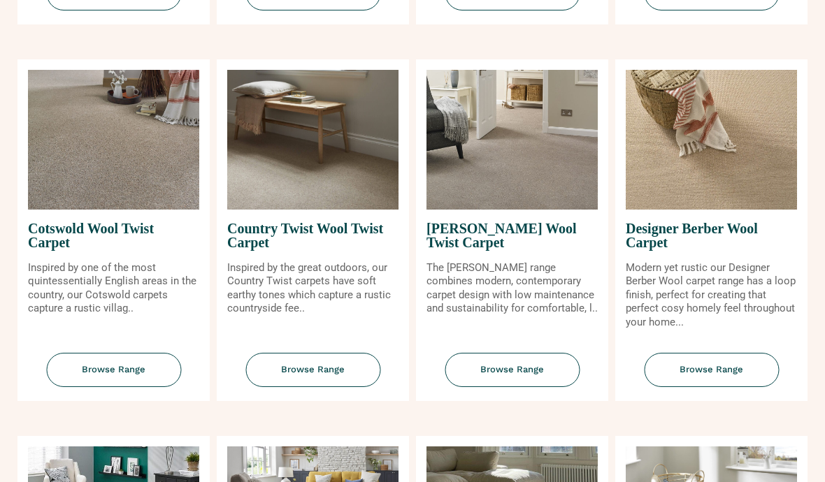
click at [122, 388] on span "Browse Range" at bounding box center [113, 371] width 135 height 34
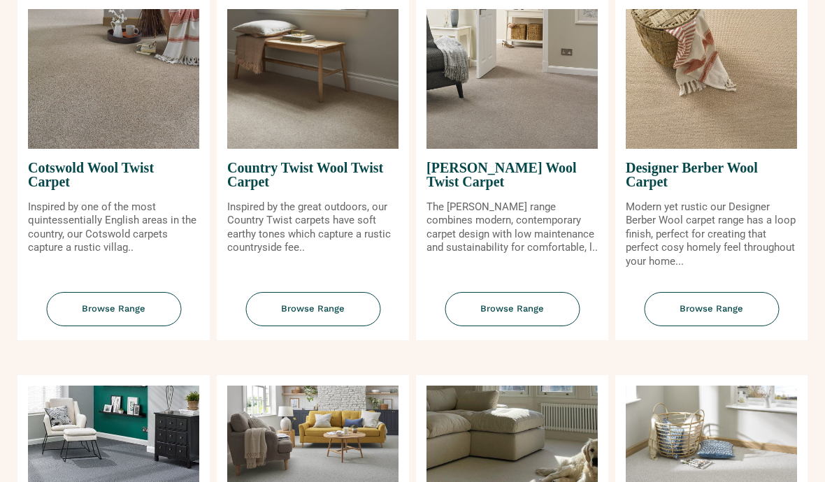
click at [323, 327] on span "Browse Range" at bounding box center [312, 309] width 135 height 34
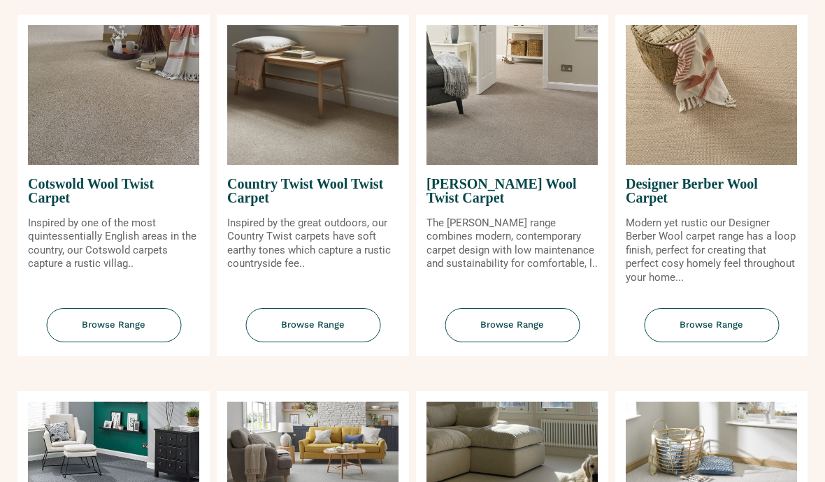
scroll to position [572, 0]
click at [520, 343] on span "Browse Range" at bounding box center [512, 325] width 135 height 34
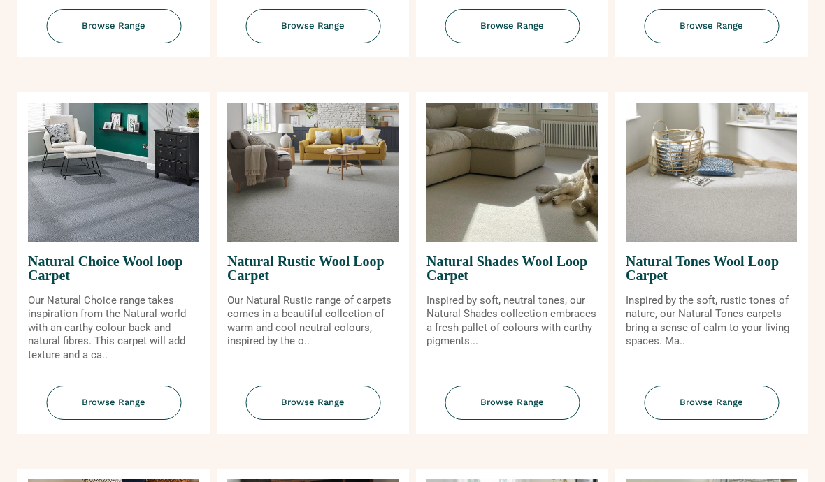
scroll to position [871, 0]
click at [120, 420] on span "Browse Range" at bounding box center [113, 403] width 135 height 34
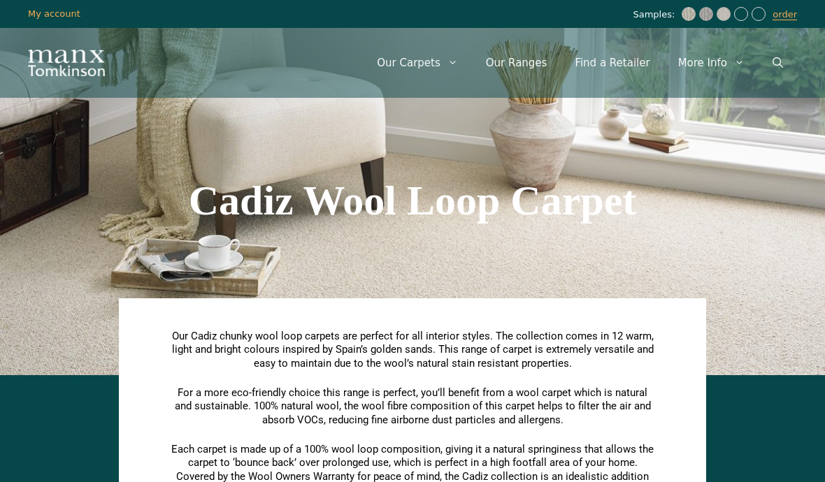
click at [692, 18] on img at bounding box center [689, 14] width 14 height 14
click at [694, 15] on img at bounding box center [689, 14] width 14 height 14
click at [664, 22] on div "Samples: order My Account My account" at bounding box center [412, 14] width 825 height 28
click at [713, 17] on img at bounding box center [706, 14] width 14 height 14
click at [726, 20] on img at bounding box center [724, 14] width 14 height 14
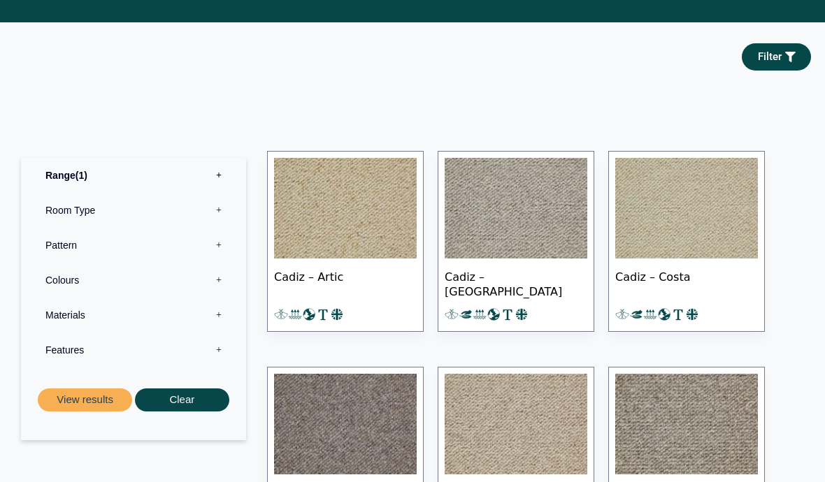
scroll to position [618, 0]
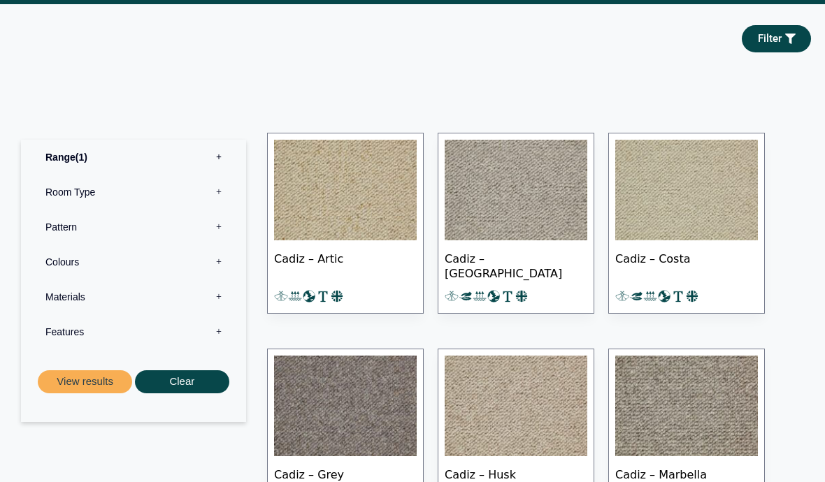
click at [545, 198] on img at bounding box center [516, 191] width 143 height 101
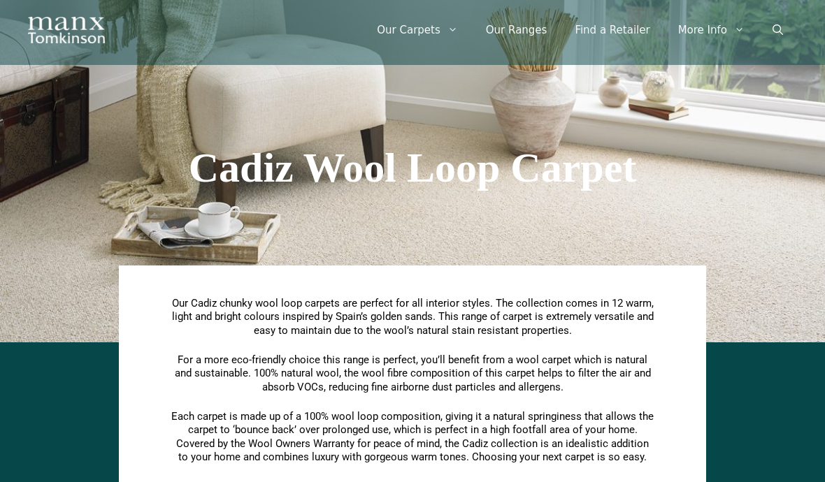
scroll to position [0, 0]
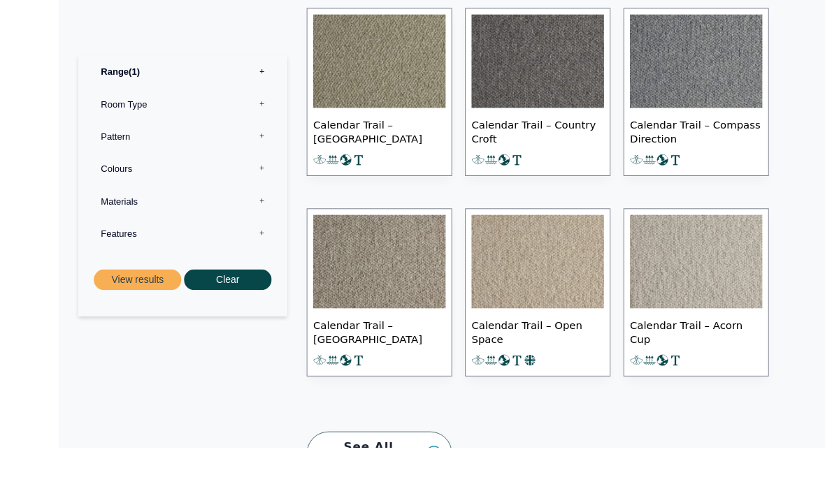
scroll to position [1366, 0]
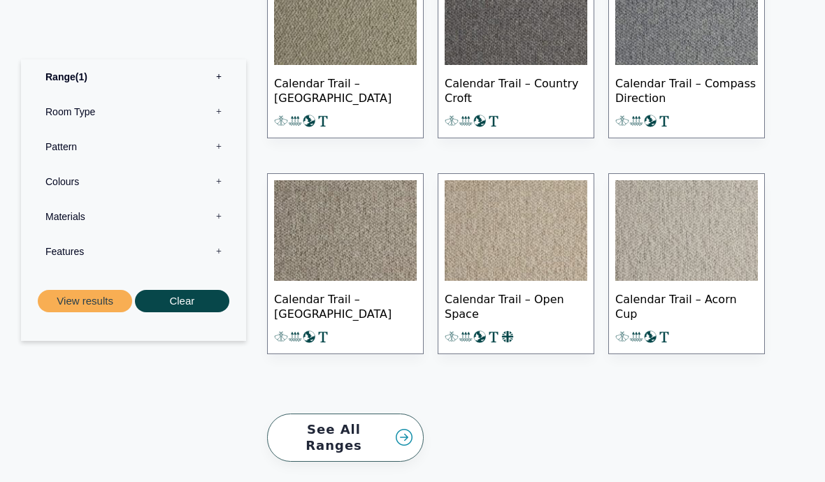
click at [693, 245] on img at bounding box center [686, 230] width 143 height 101
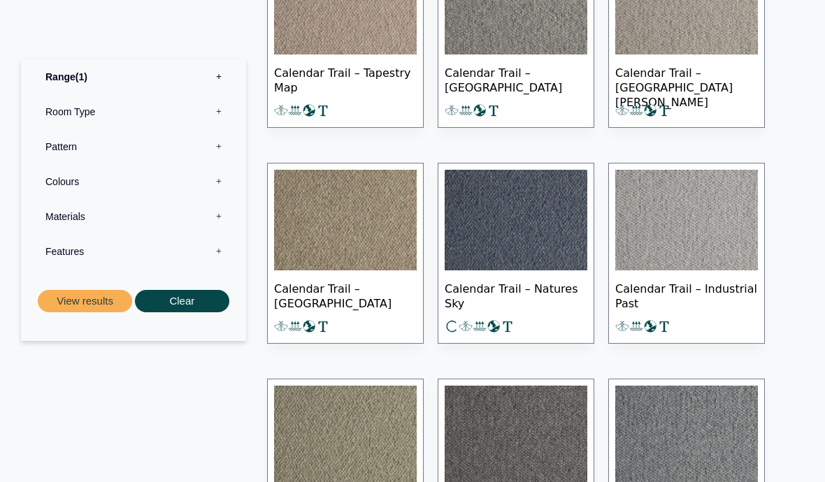
scroll to position [938, 0]
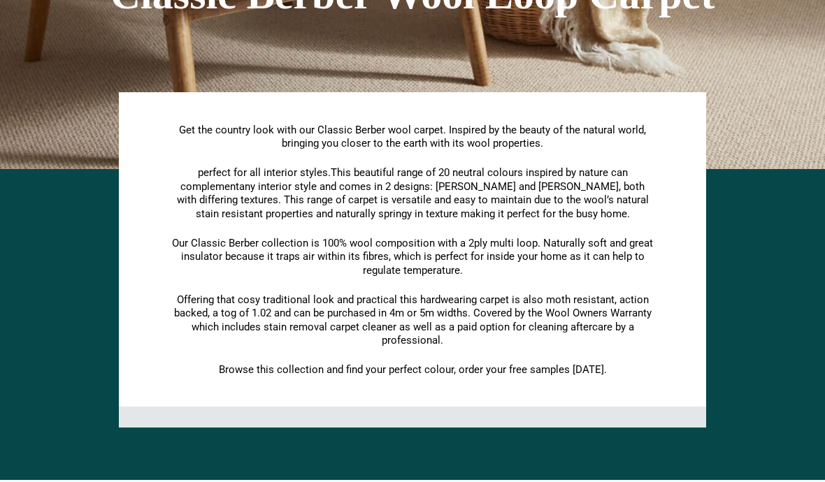
scroll to position [177, 0]
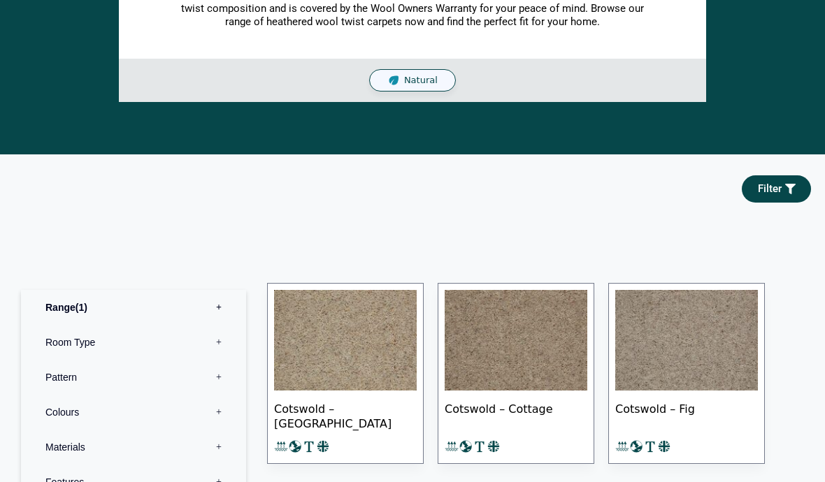
scroll to position [416, 0]
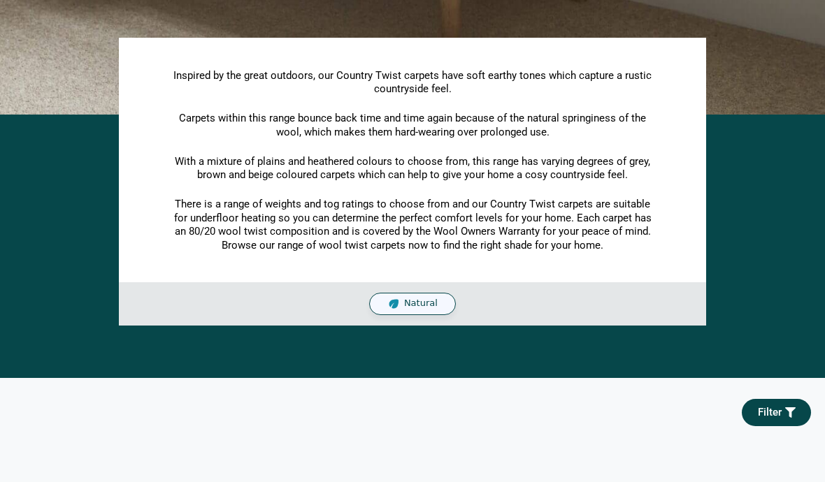
scroll to position [252, 0]
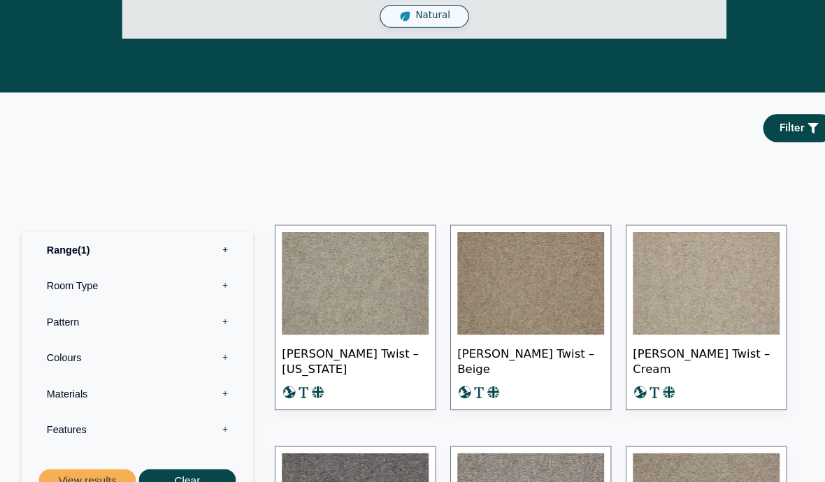
scroll to position [575, 0]
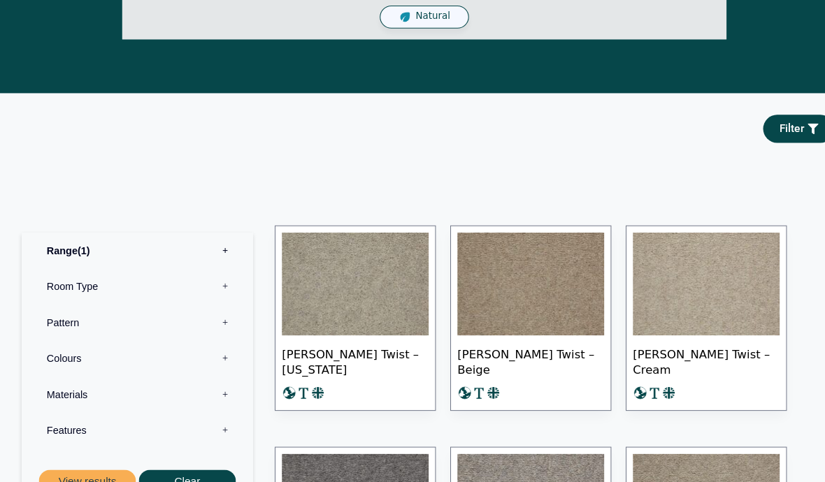
click at [362, 288] on img at bounding box center [345, 277] width 143 height 101
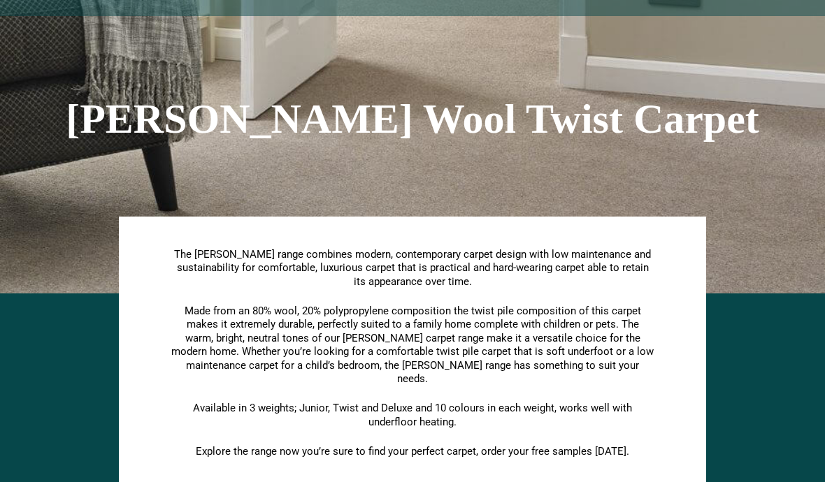
scroll to position [0, 0]
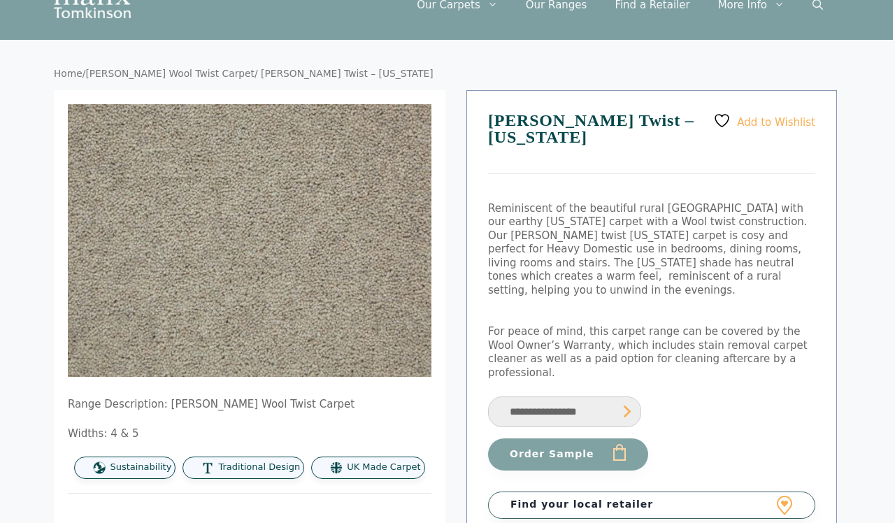
scroll to position [0, 2]
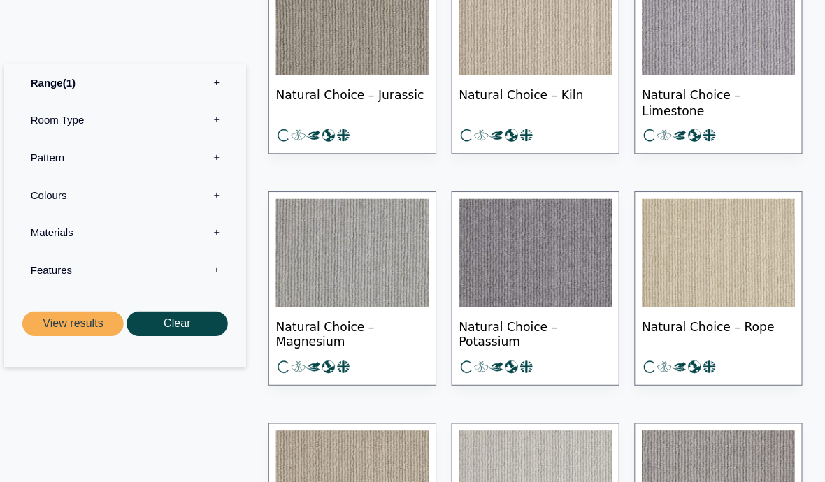
scroll to position [719, 0]
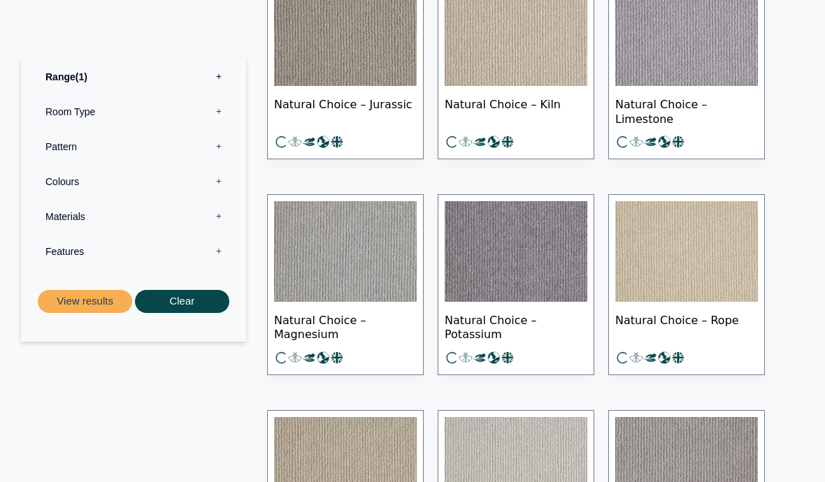
click at [350, 280] on img at bounding box center [345, 251] width 143 height 101
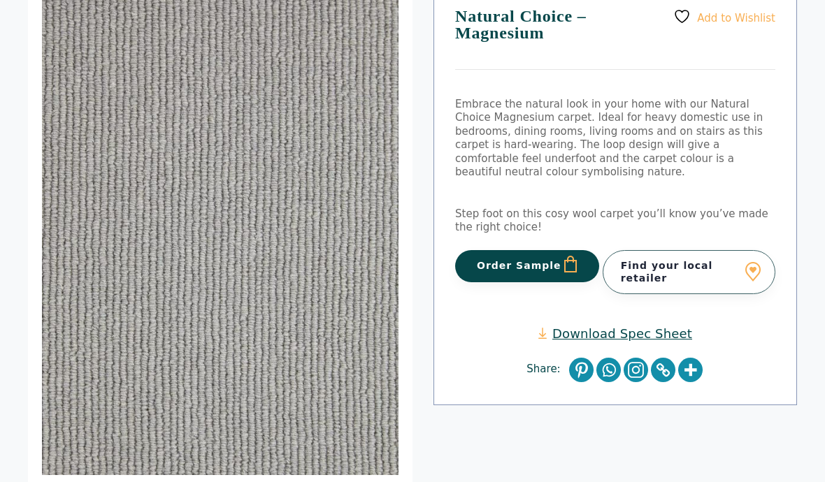
scroll to position [145, 0]
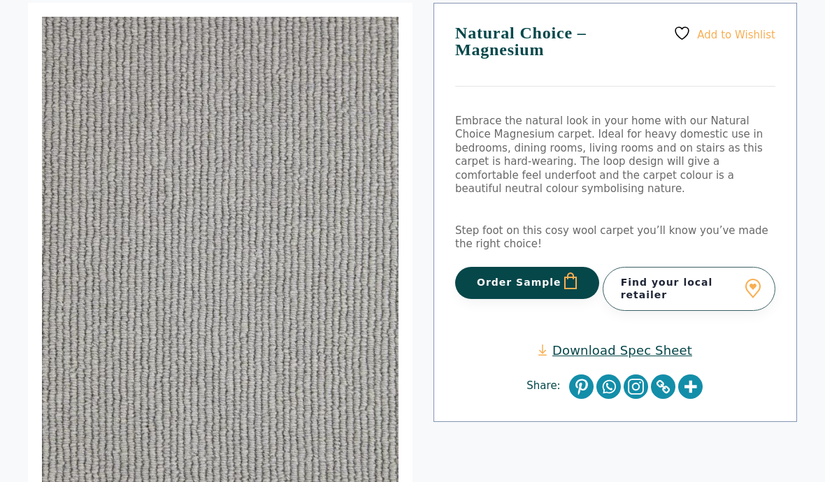
click at [536, 283] on button "Order Sample" at bounding box center [527, 284] width 144 height 32
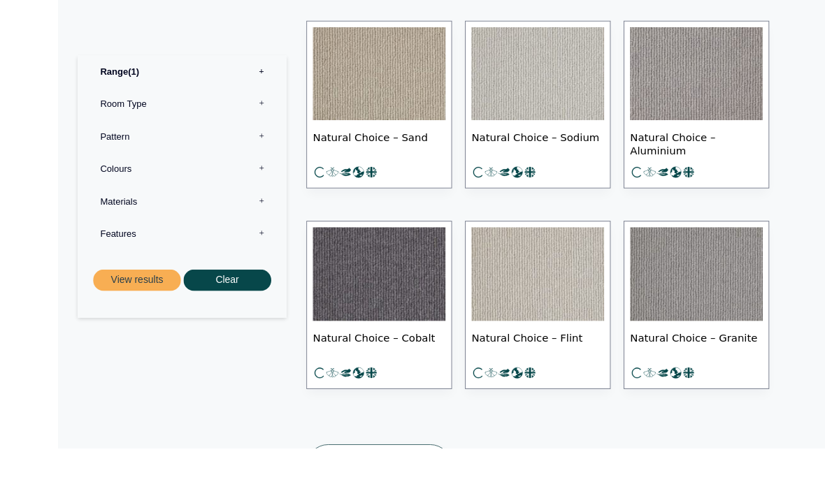
scroll to position [1164, 0]
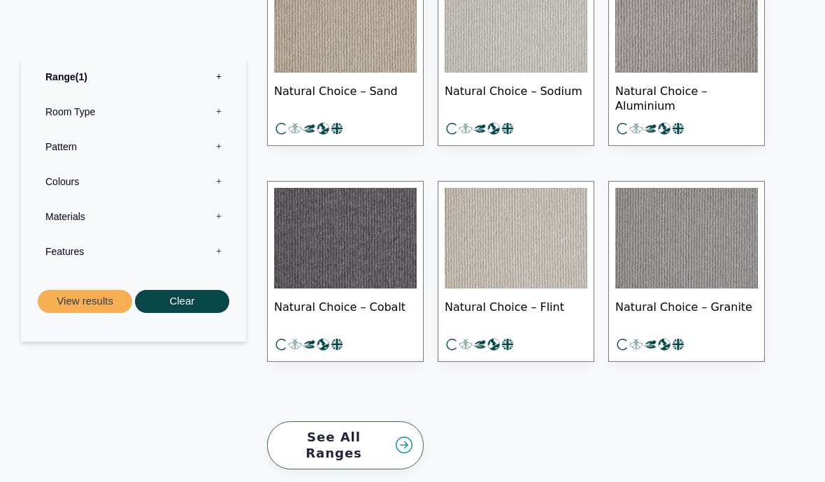
click at [513, 259] on img at bounding box center [516, 238] width 143 height 101
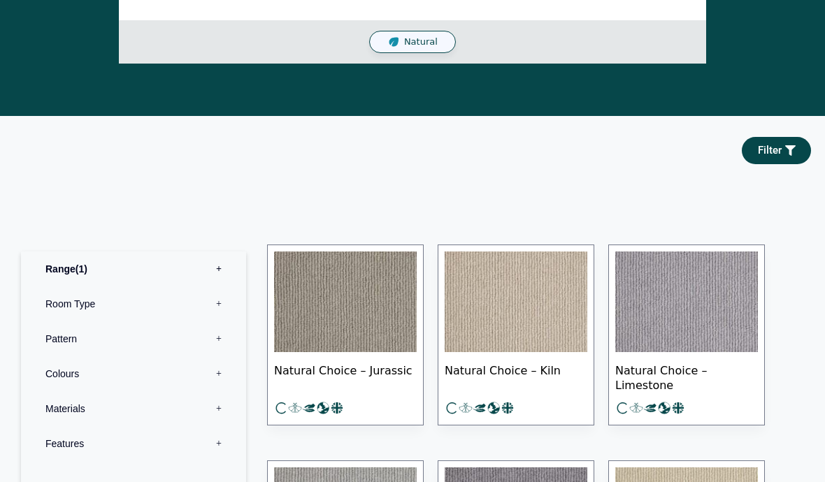
scroll to position [441, 0]
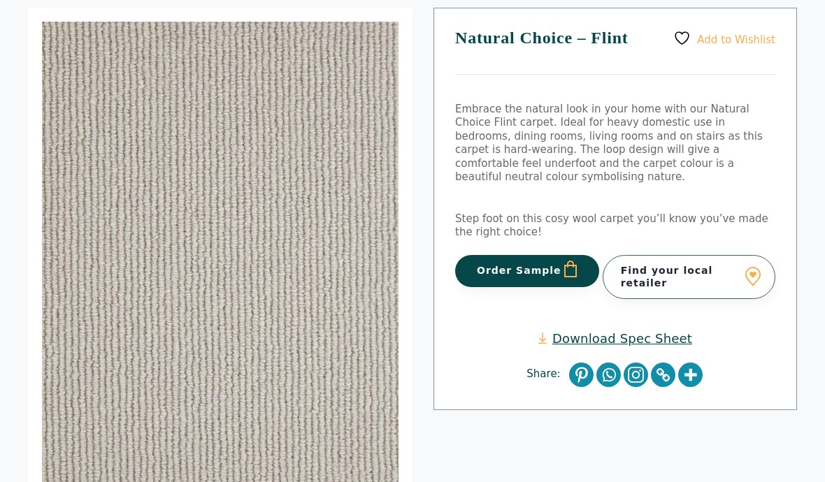
scroll to position [165, 0]
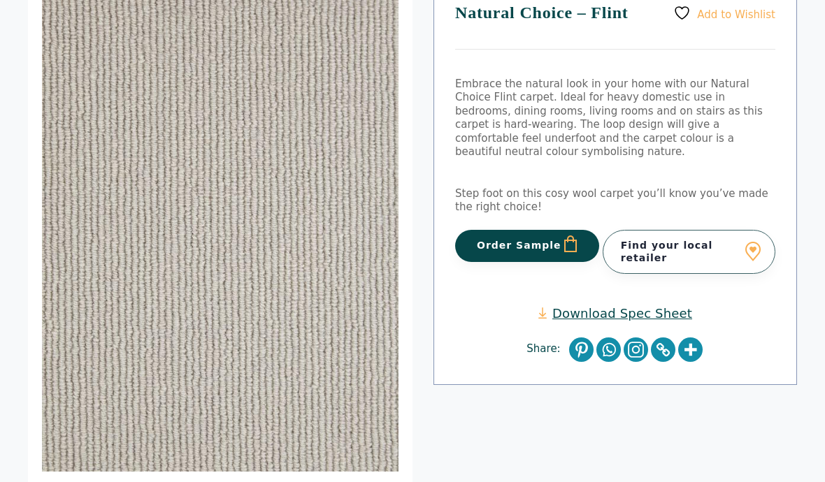
click at [529, 232] on button "Order Sample" at bounding box center [527, 247] width 144 height 32
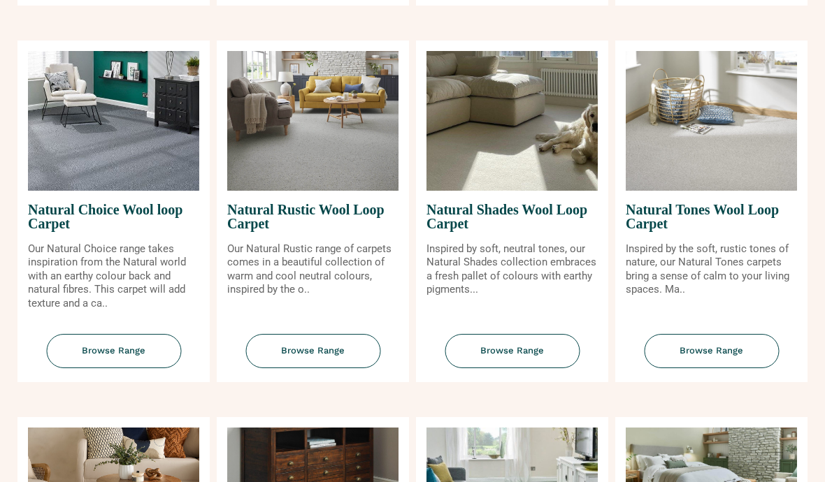
scroll to position [923, 0]
click at [525, 369] on span "Browse Range" at bounding box center [512, 351] width 135 height 34
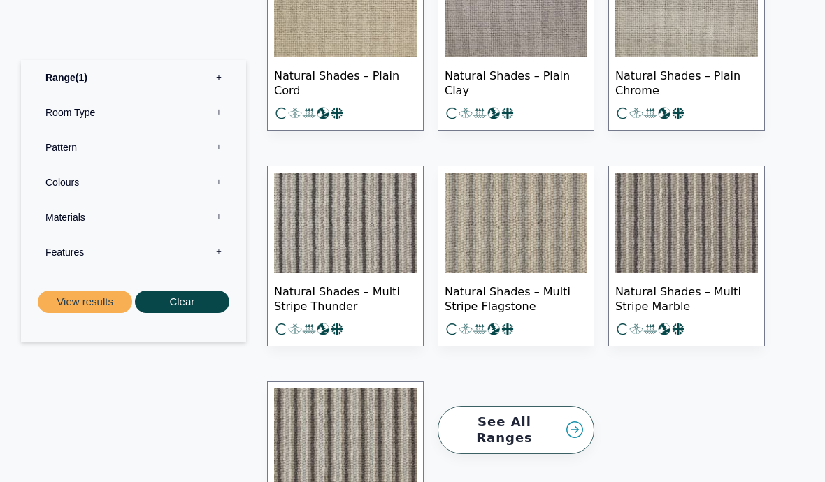
scroll to position [1728, 0]
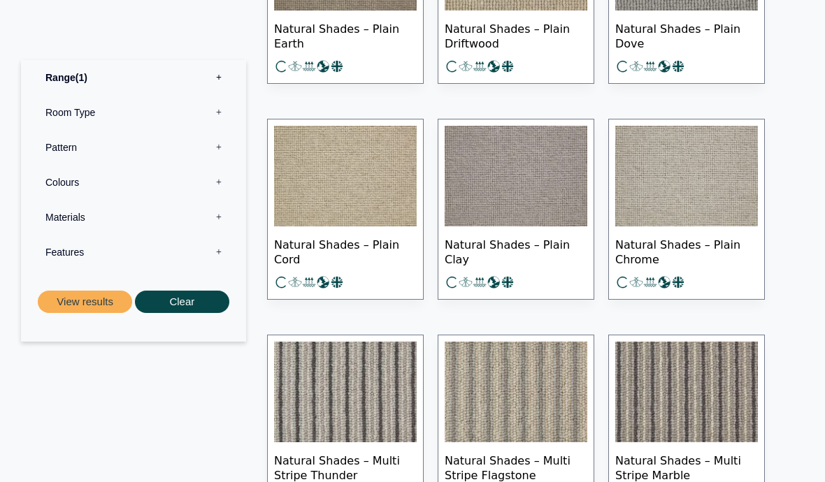
click at [684, 208] on img at bounding box center [686, 176] width 143 height 101
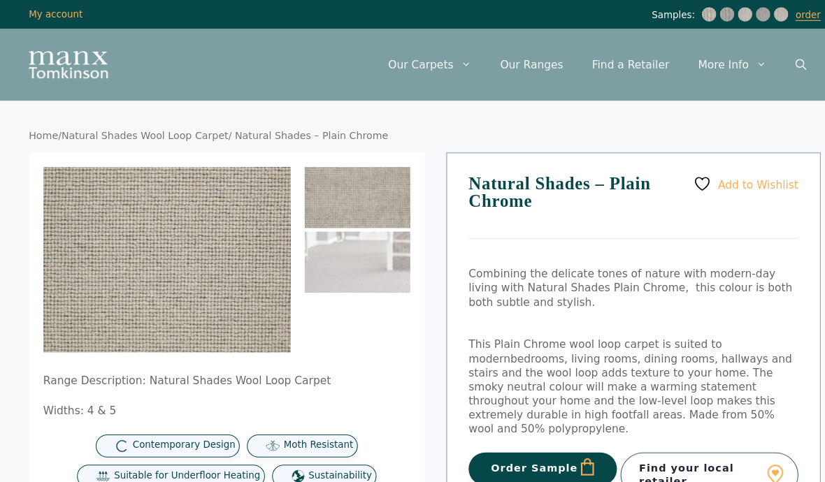
click at [793, 14] on link "order" at bounding box center [785, 14] width 24 height 11
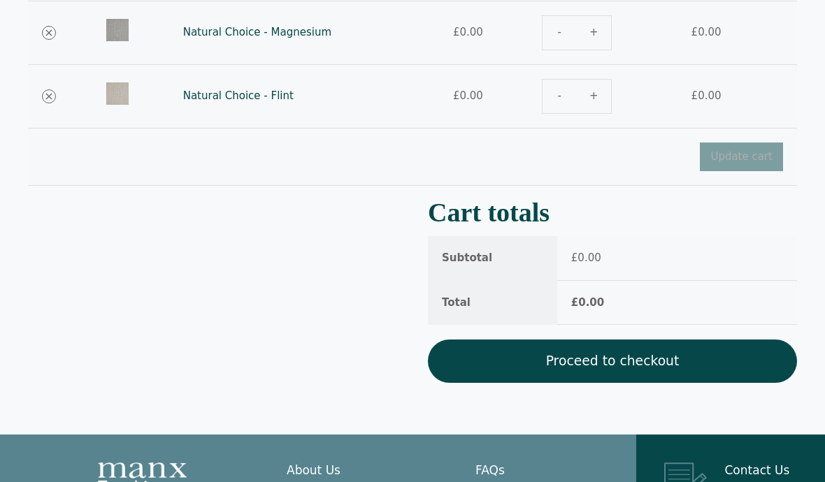
scroll to position [472, 0]
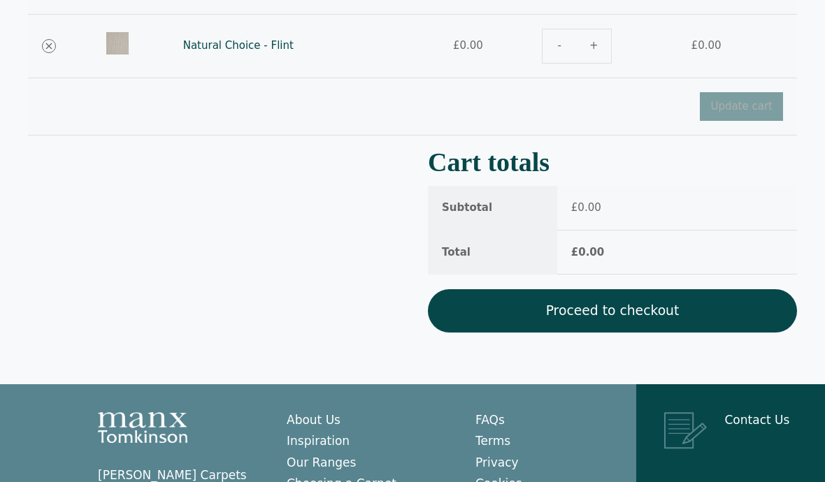
click at [615, 313] on link "Proceed to checkout" at bounding box center [612, 311] width 369 height 43
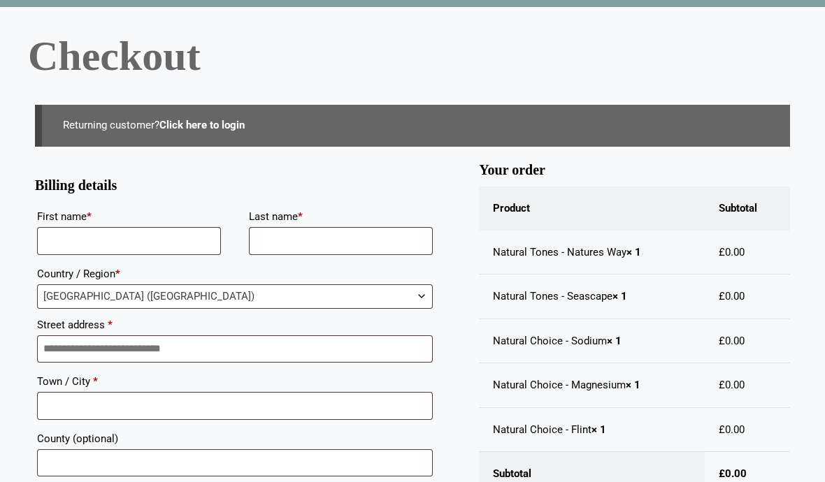
scroll to position [91, 0]
click at [67, 241] on input "First name *" at bounding box center [129, 241] width 184 height 28
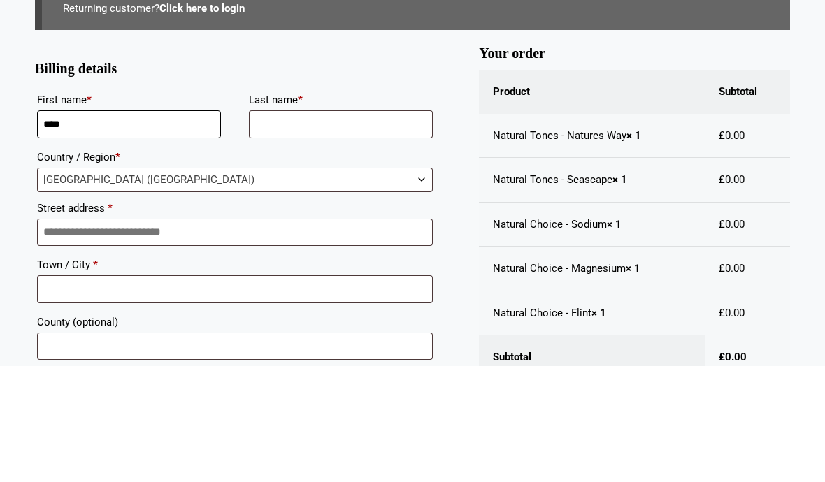
type input "****"
click at [285, 227] on input "Last name *" at bounding box center [341, 241] width 184 height 28
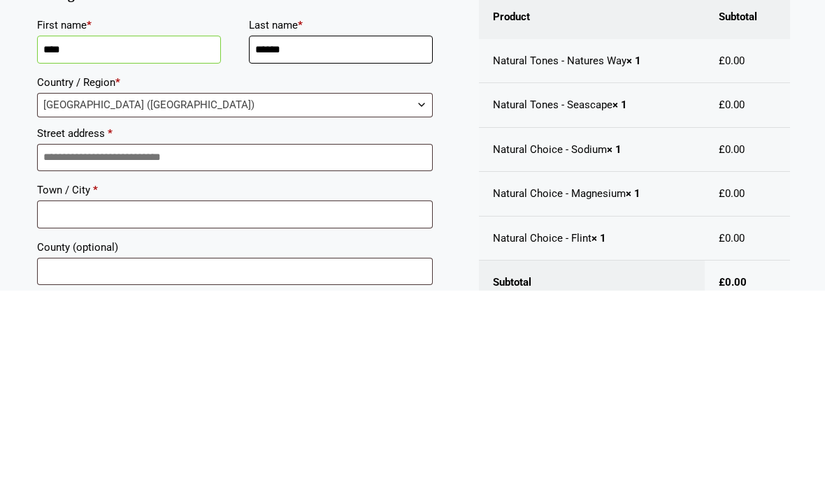
type input "******"
click at [96, 336] on input "Street address *" at bounding box center [235, 350] width 396 height 28
type input "**********"
click at [83, 392] on input "Town / City *" at bounding box center [235, 406] width 396 height 28
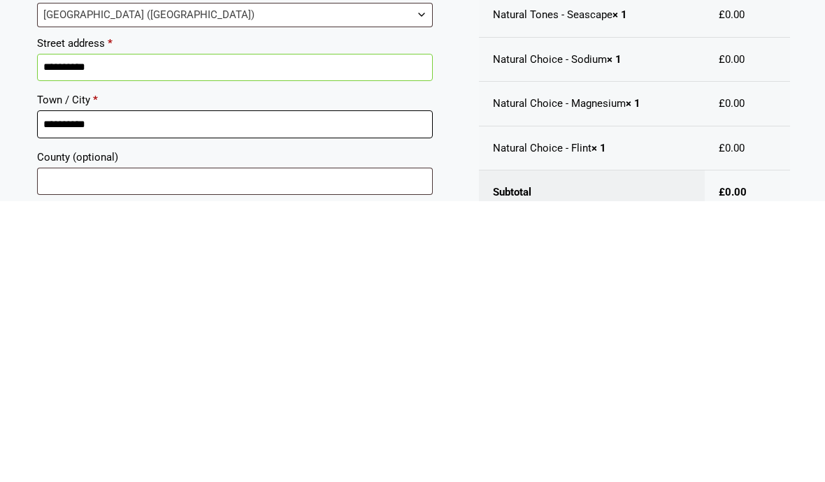
type input "*********"
click at [82, 450] on input "County (optional)" at bounding box center [235, 464] width 396 height 28
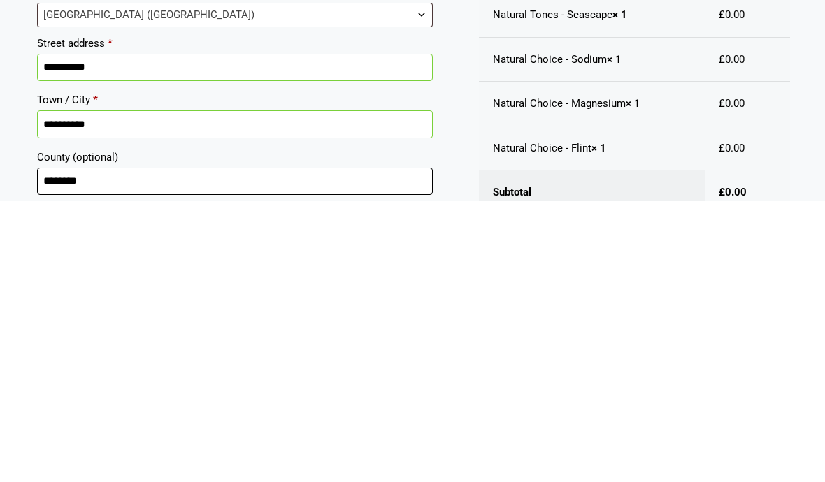
type input "*******"
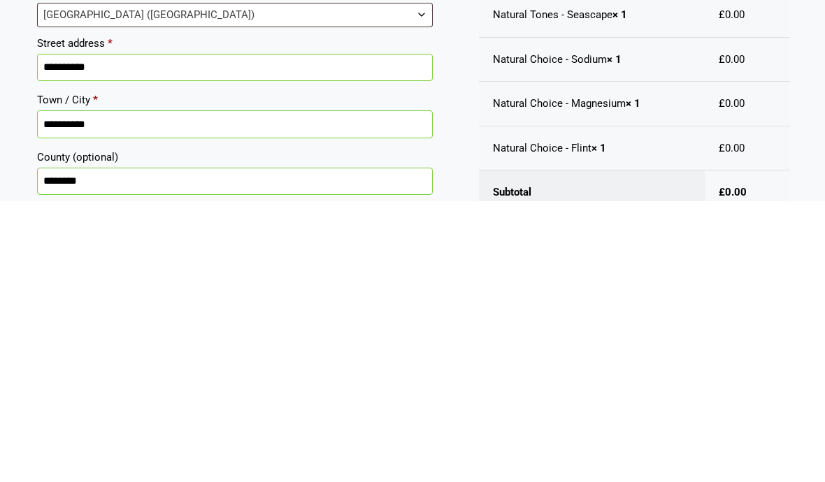
scroll to position [216, 0]
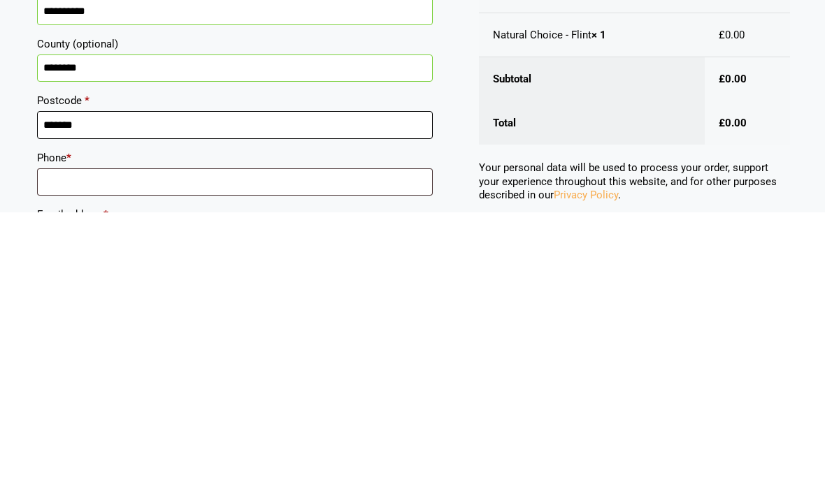
type input "*******"
click at [81, 438] on input "Phone *" at bounding box center [235, 452] width 396 height 28
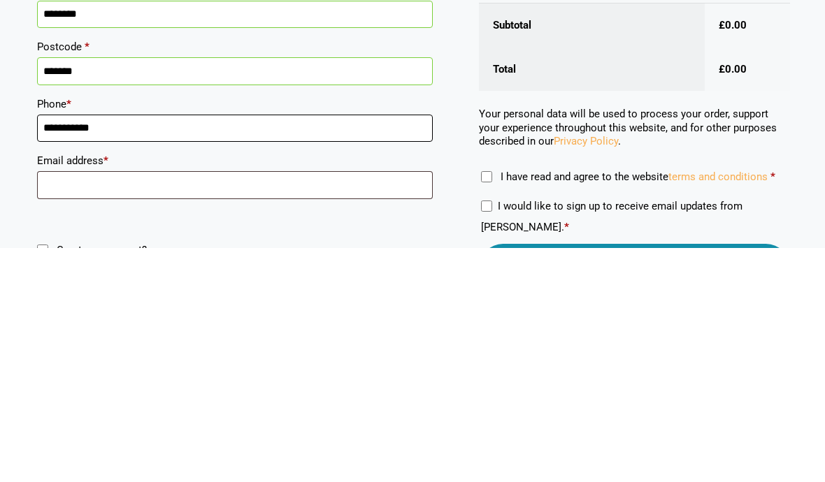
scroll to position [306, 0]
type input "**********"
click at [77, 405] on input "Email address *" at bounding box center [235, 419] width 396 height 28
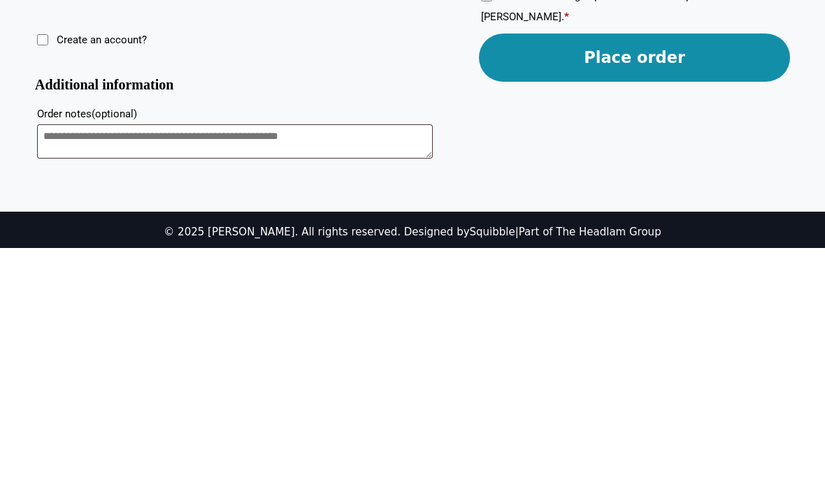
scroll to position [522, 0]
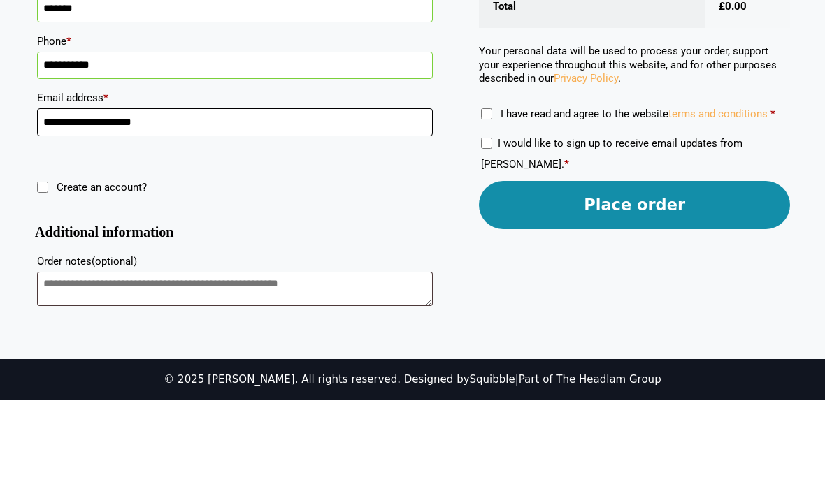
type input "**********"
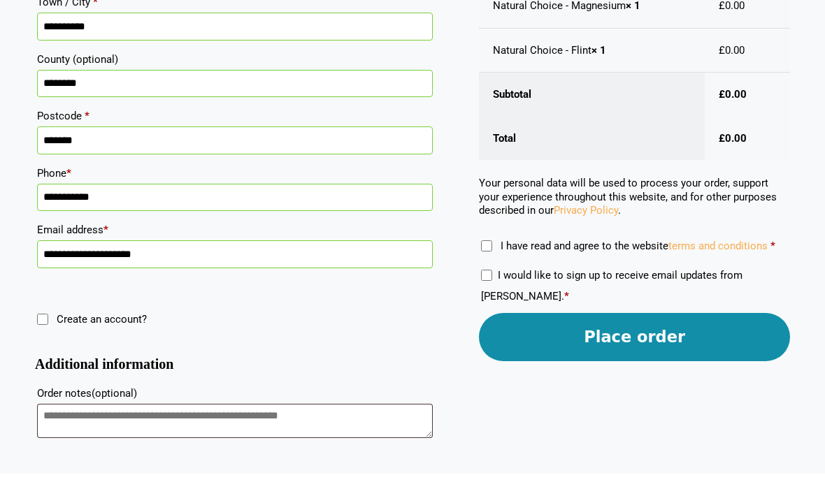
scroll to position [462, 0]
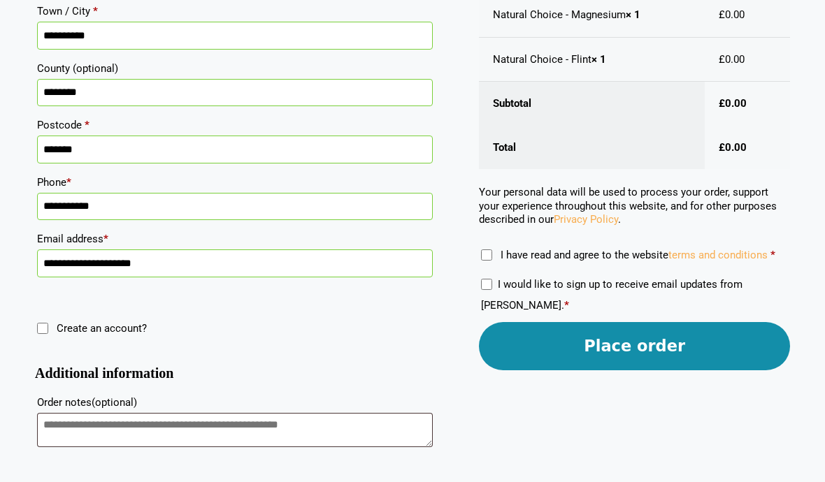
click at [639, 352] on button "Place order" at bounding box center [634, 346] width 311 height 48
